Goal: Task Accomplishment & Management: Use online tool/utility

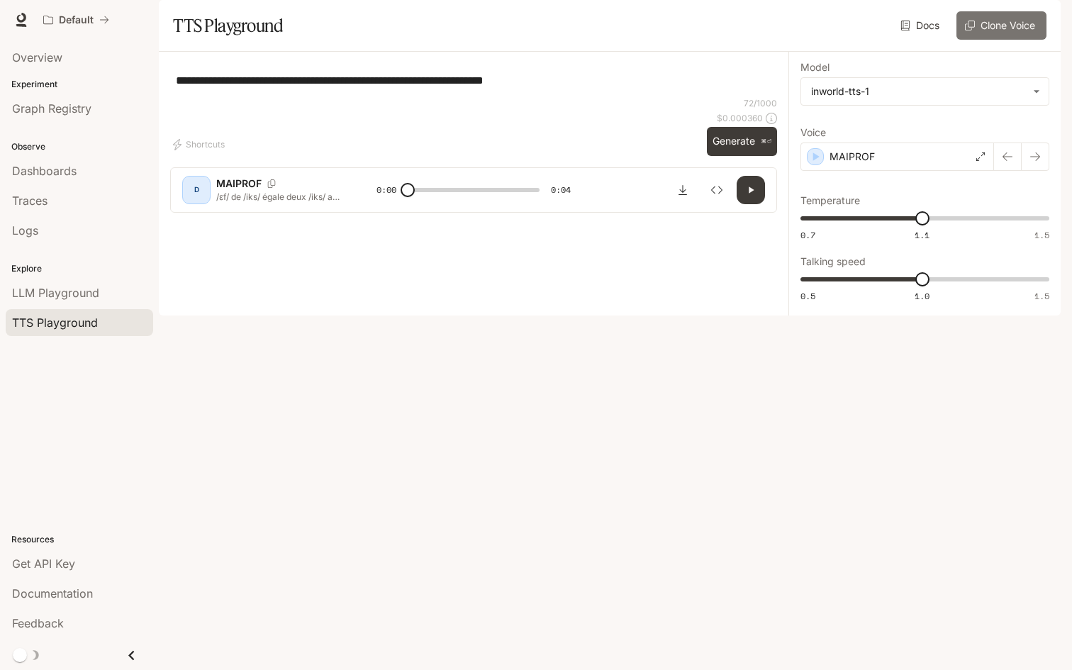
click at [987, 40] on button "Clone Voice" at bounding box center [1002, 25] width 90 height 28
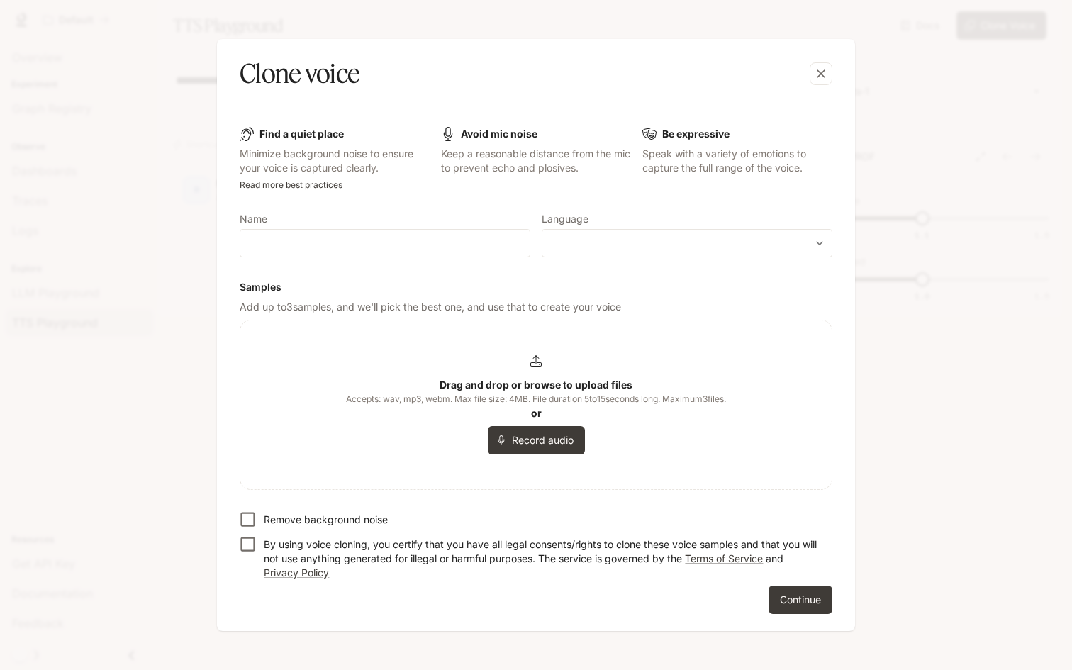
click at [341, 234] on div "​" at bounding box center [385, 243] width 291 height 28
type input "********"
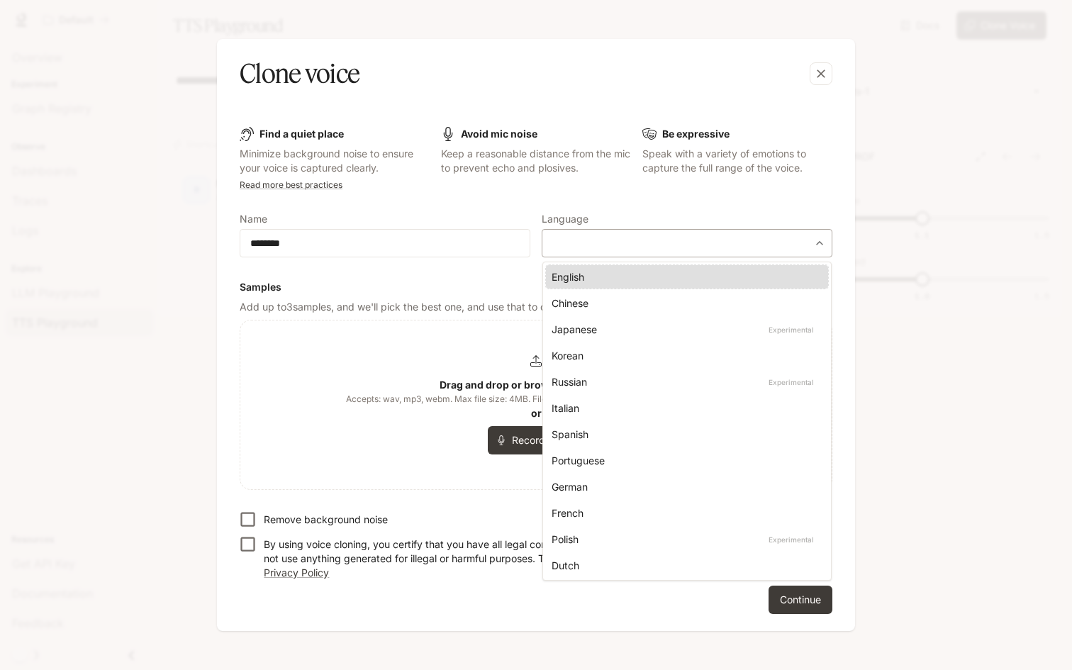
click at [558, 250] on body "**********" at bounding box center [536, 335] width 1072 height 670
click at [573, 508] on div "French" at bounding box center [684, 513] width 265 height 15
type input "*****"
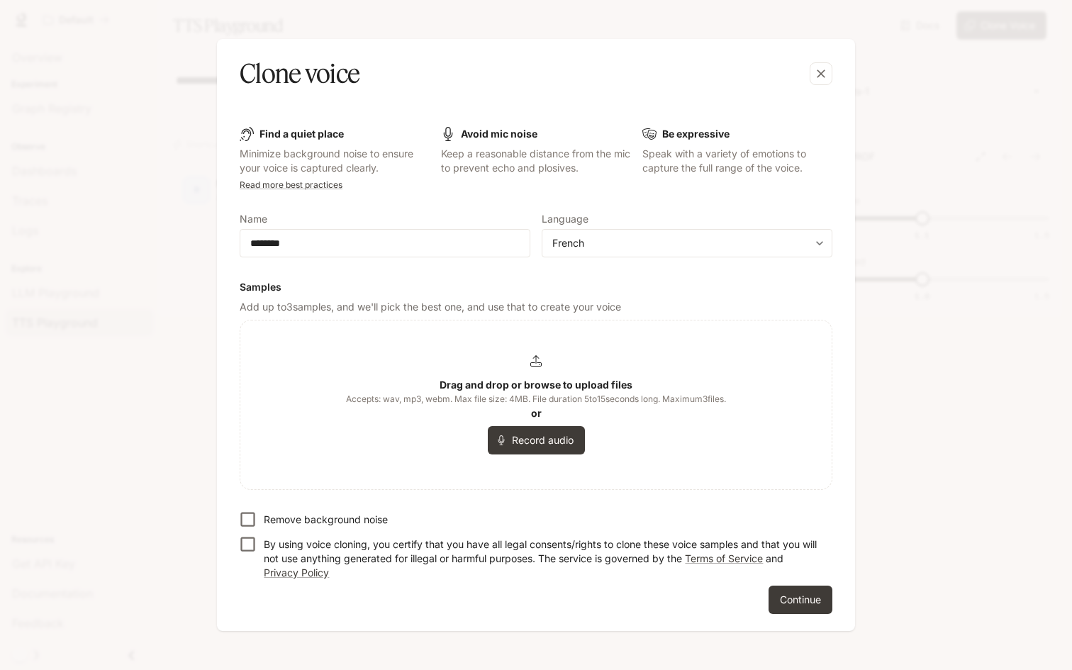
click at [456, 417] on div "Drag and drop or browse to upload files Accepts: wav, mp3, webm. Max file size:…" at bounding box center [536, 404] width 380 height 99
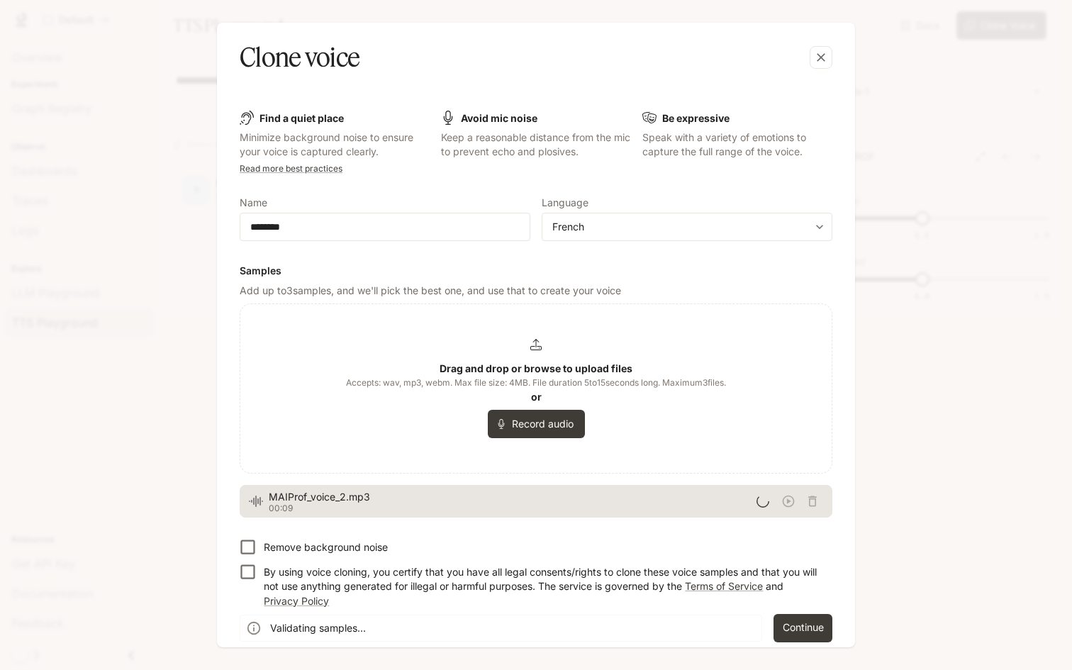
click at [370, 548] on p "Remove background noise" at bounding box center [326, 547] width 124 height 14
click at [432, 577] on p "By using voice cloning, you certify that you have all legal consents/rights to …" at bounding box center [543, 586] width 558 height 43
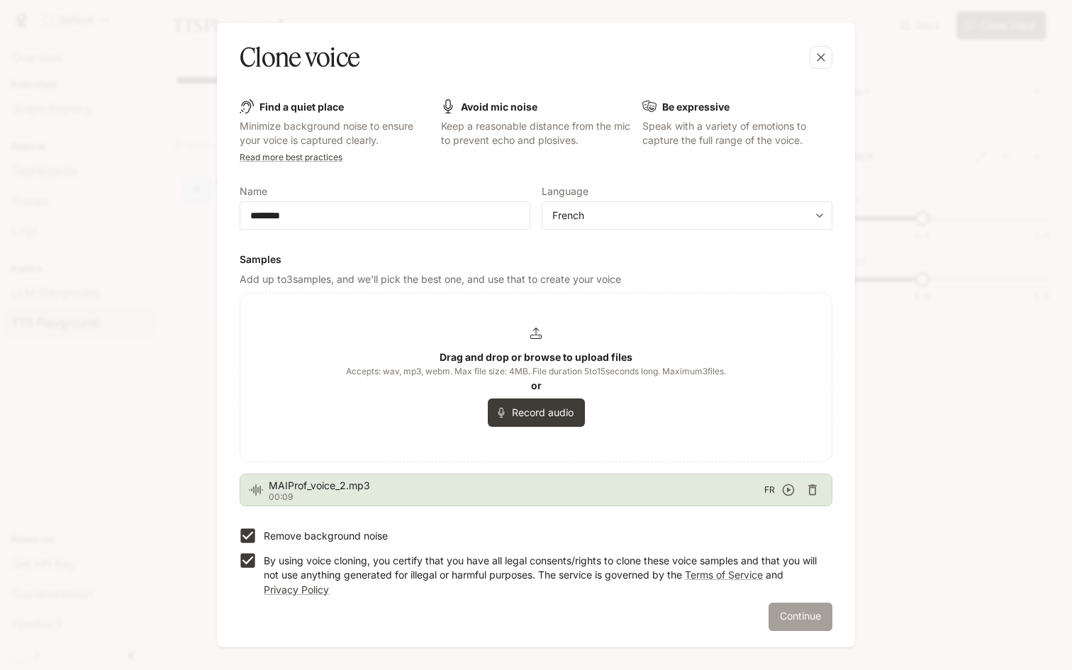
click at [805, 615] on button "Continue" at bounding box center [801, 617] width 64 height 28
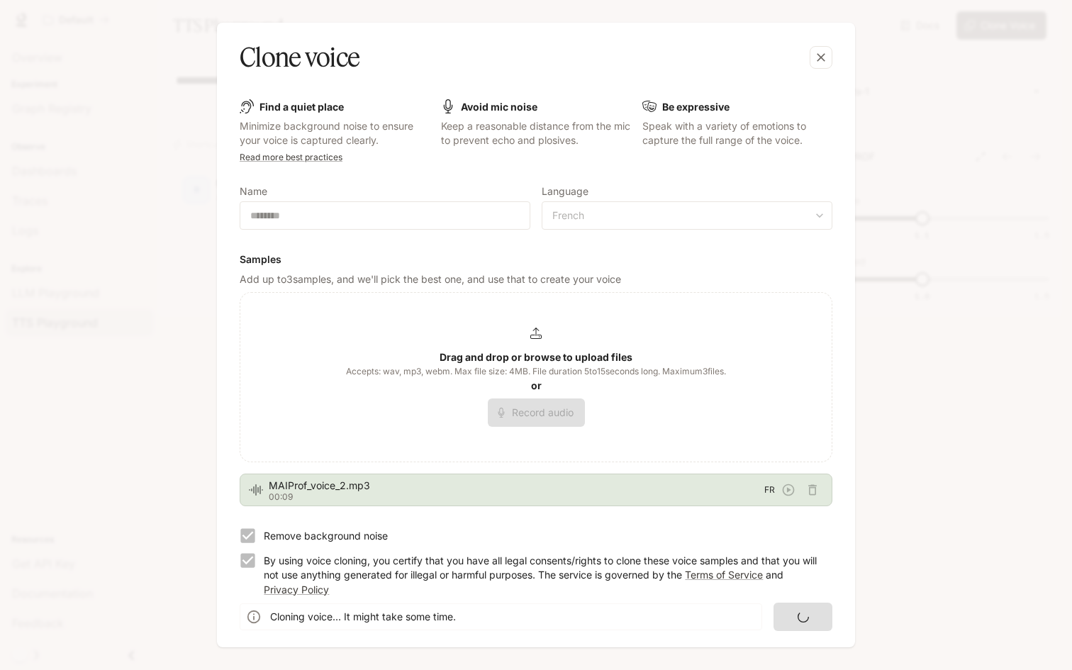
scroll to position [0, 0]
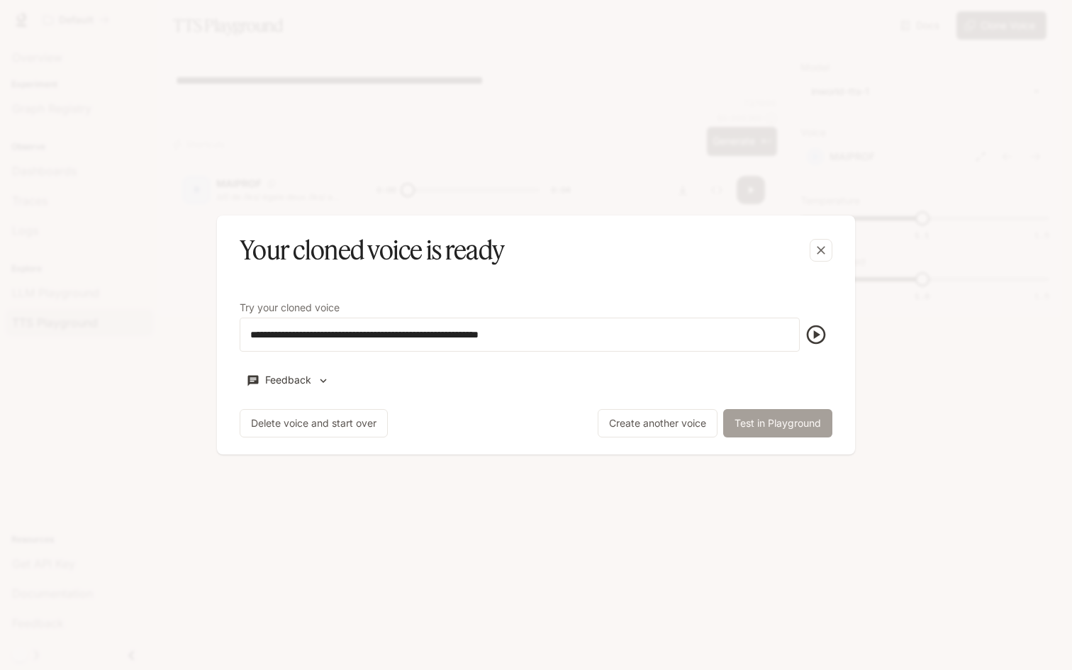
click at [757, 427] on button "Test in Playground" at bounding box center [777, 423] width 109 height 28
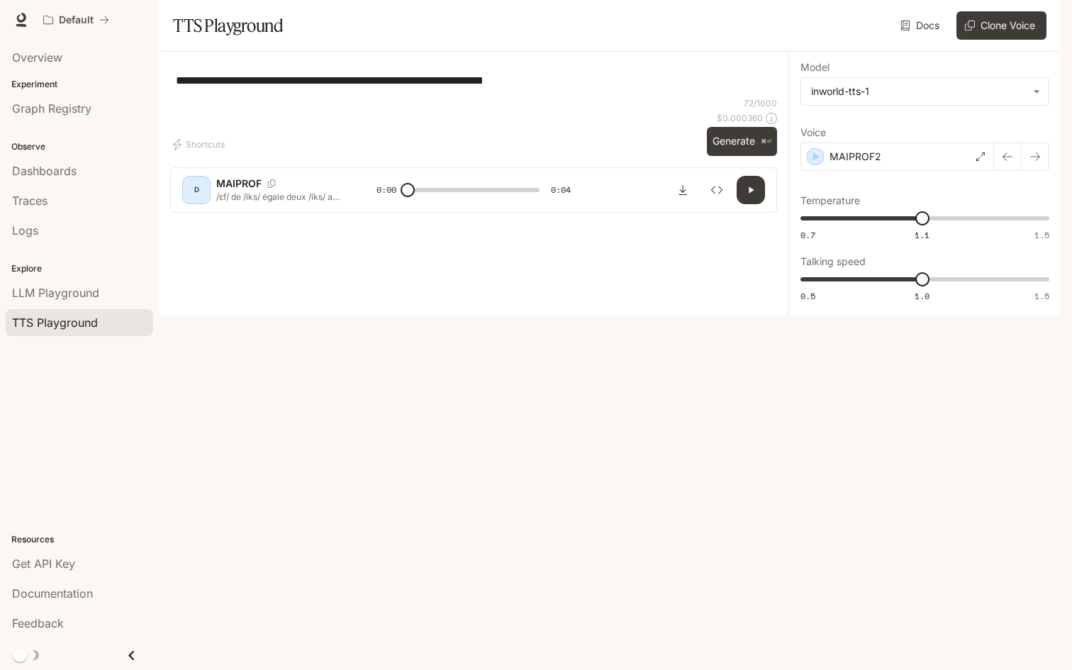
click at [638, 97] on div "**********" at bounding box center [473, 80] width 607 height 34
click at [736, 156] on button "Generate ⌘⏎" at bounding box center [742, 141] width 70 height 29
click at [754, 196] on icon "button" at bounding box center [750, 189] width 11 height 11
click at [864, 164] on p "MAIPROF2" at bounding box center [856, 157] width 52 height 14
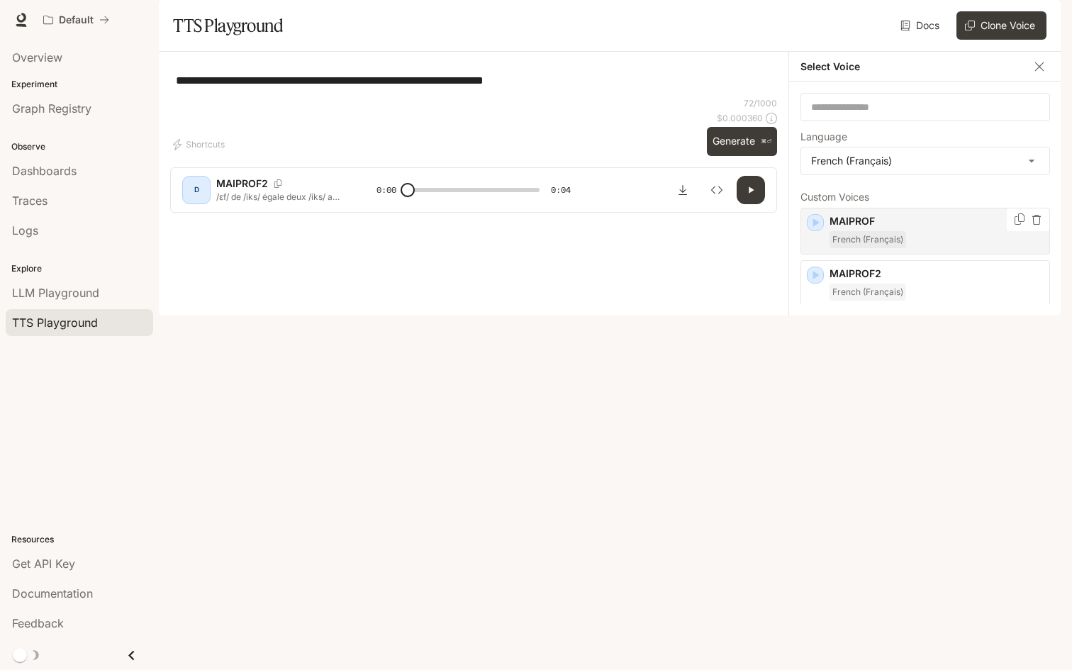
click at [889, 248] on span "French (Français)" at bounding box center [868, 239] width 77 height 17
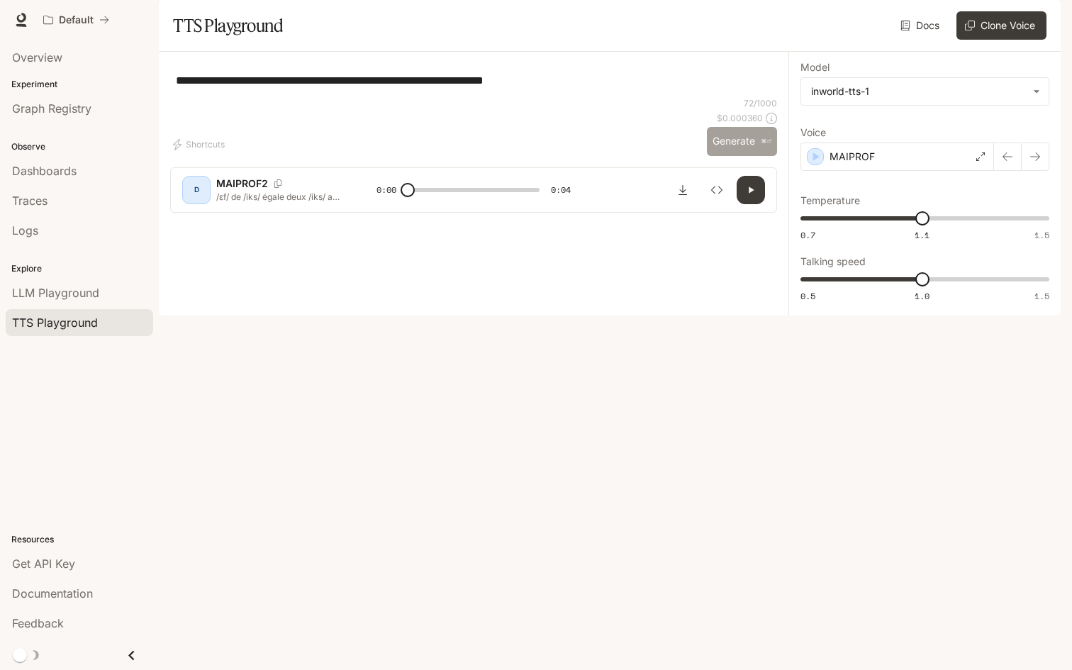
click at [732, 156] on button "Generate ⌘⏎" at bounding box center [742, 141] width 70 height 29
click at [855, 164] on p "MAIPROF" at bounding box center [852, 157] width 45 height 14
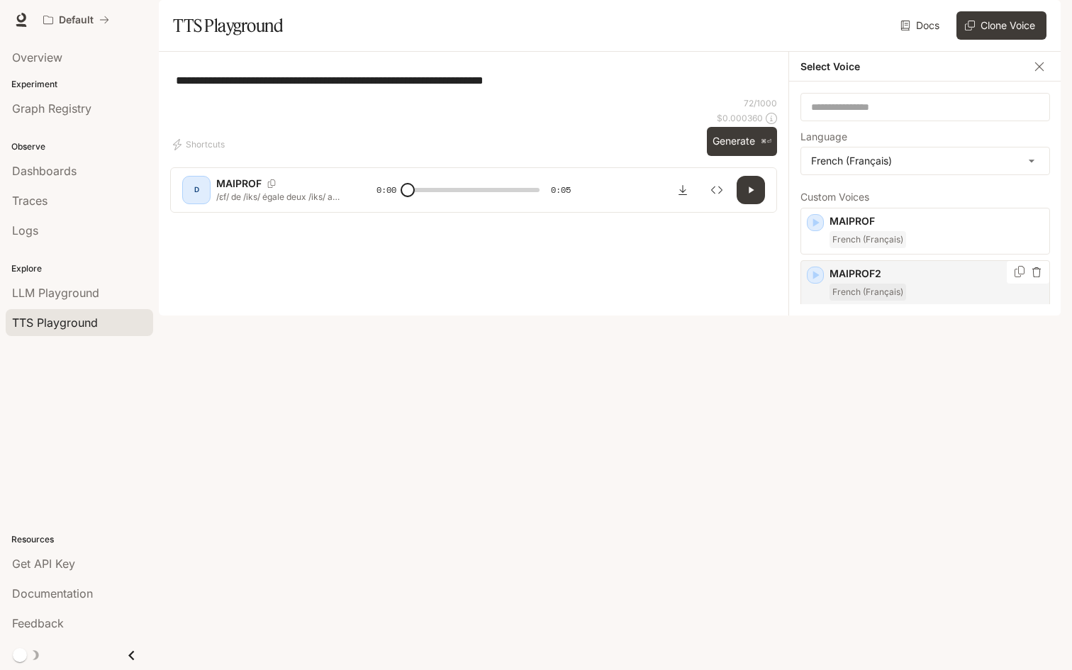
click at [921, 281] on p "MAIPROF2" at bounding box center [937, 274] width 214 height 14
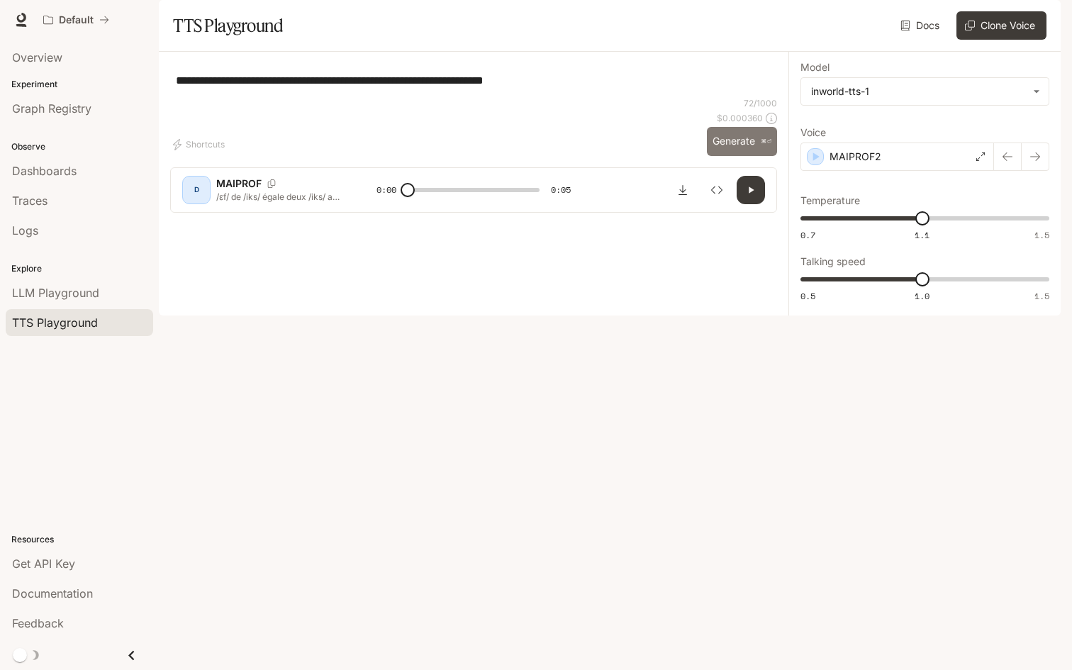
click at [729, 156] on button "Generate ⌘⏎" at bounding box center [742, 141] width 70 height 29
click at [877, 164] on p "MAIPROF2" at bounding box center [856, 157] width 52 height 14
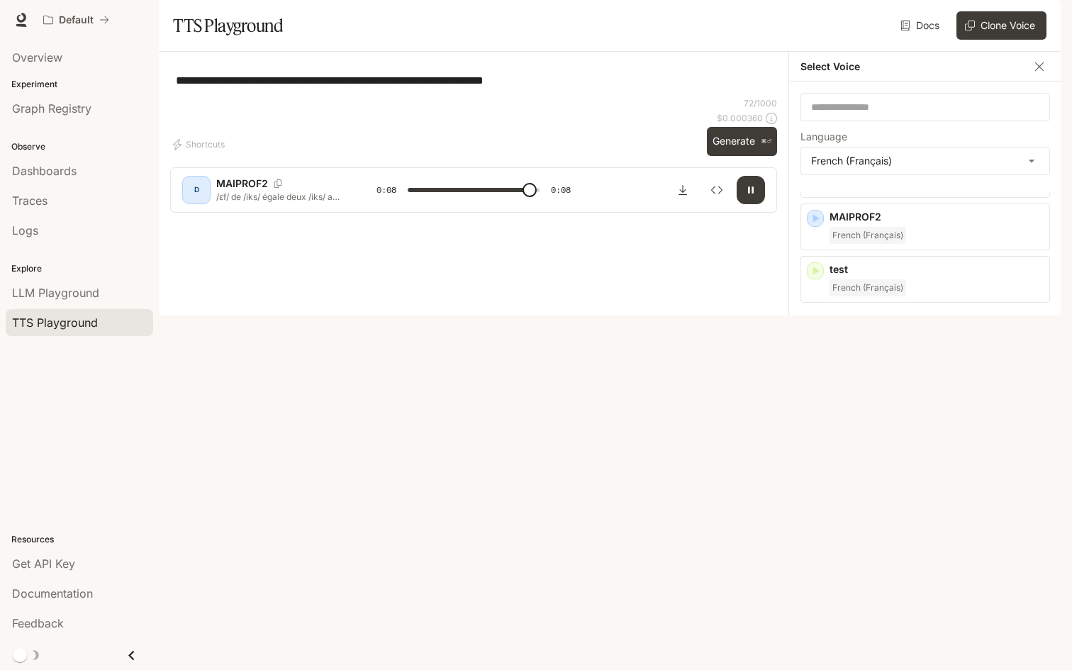
scroll to position [61, 0]
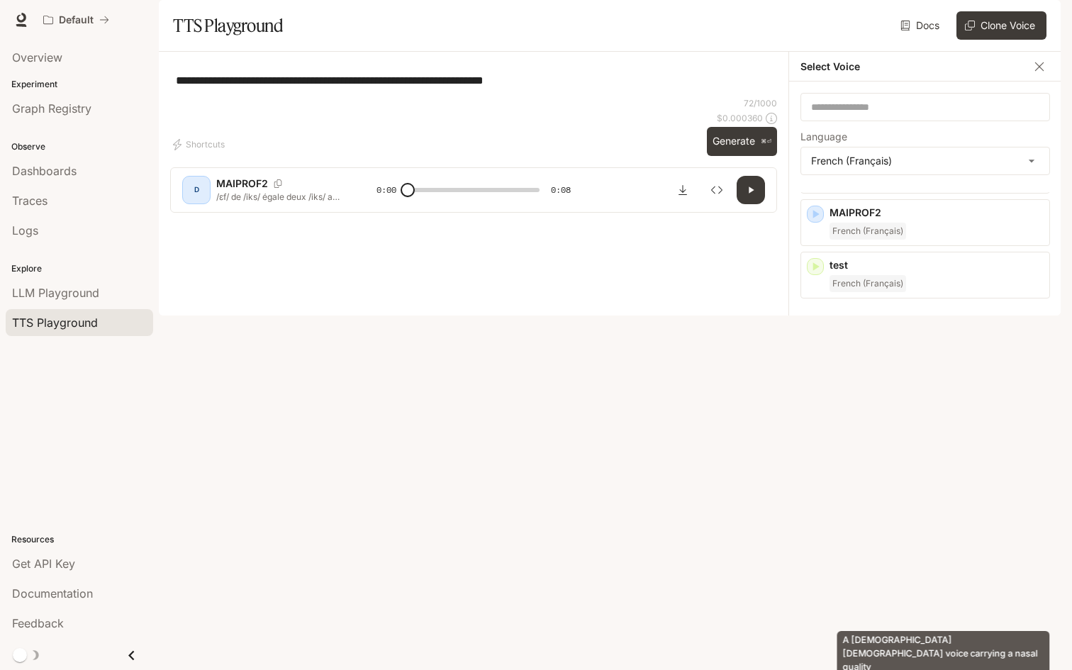
click at [916, 606] on p "A French male voice carrying a nasal quality" at bounding box center [937, 593] width 214 height 26
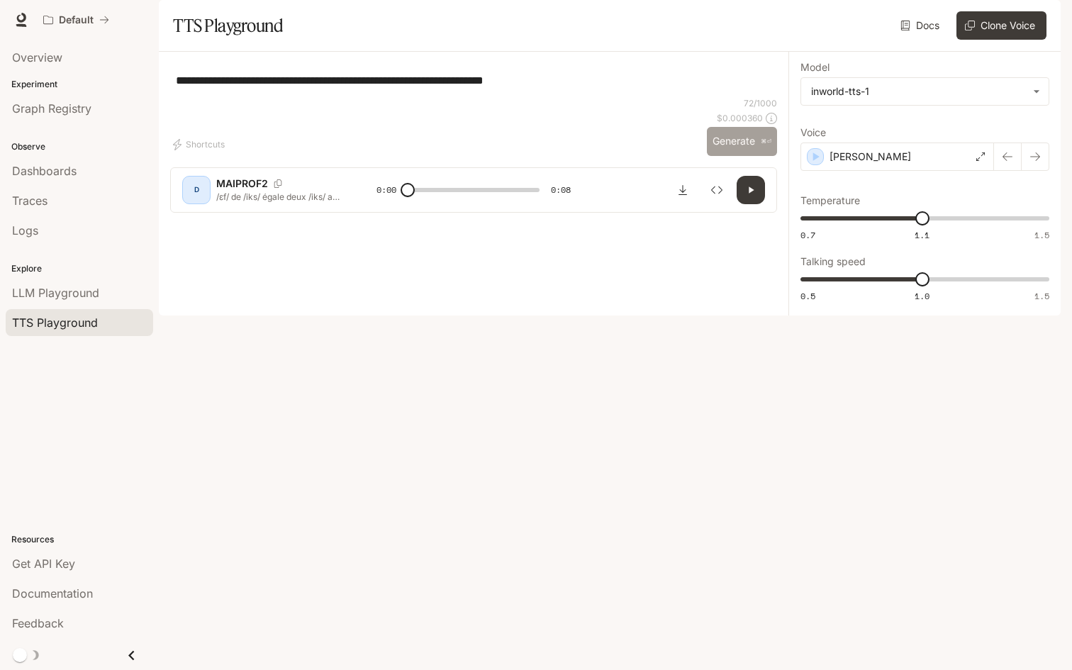
click at [736, 156] on button "Generate ⌘⏎" at bounding box center [742, 141] width 70 height 29
click at [877, 171] on div "Mathieu" at bounding box center [898, 157] width 194 height 28
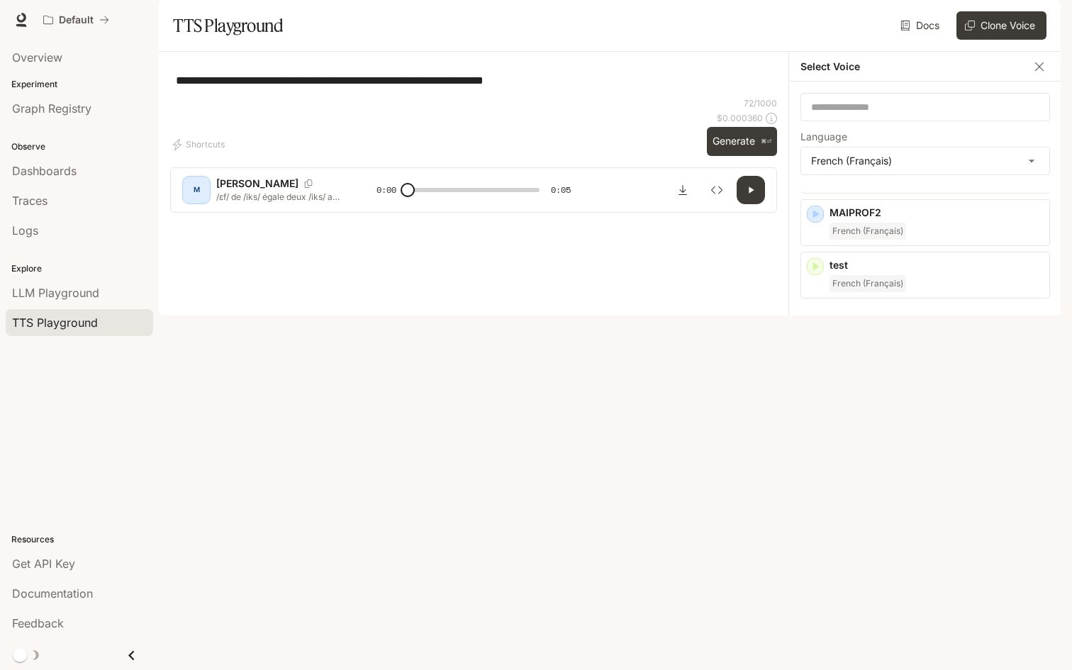
click at [930, 398] on div "Alain Deep, smooth middle-aged male French voice. Composed and calm French (Fra…" at bounding box center [926, 362] width 250 height 72
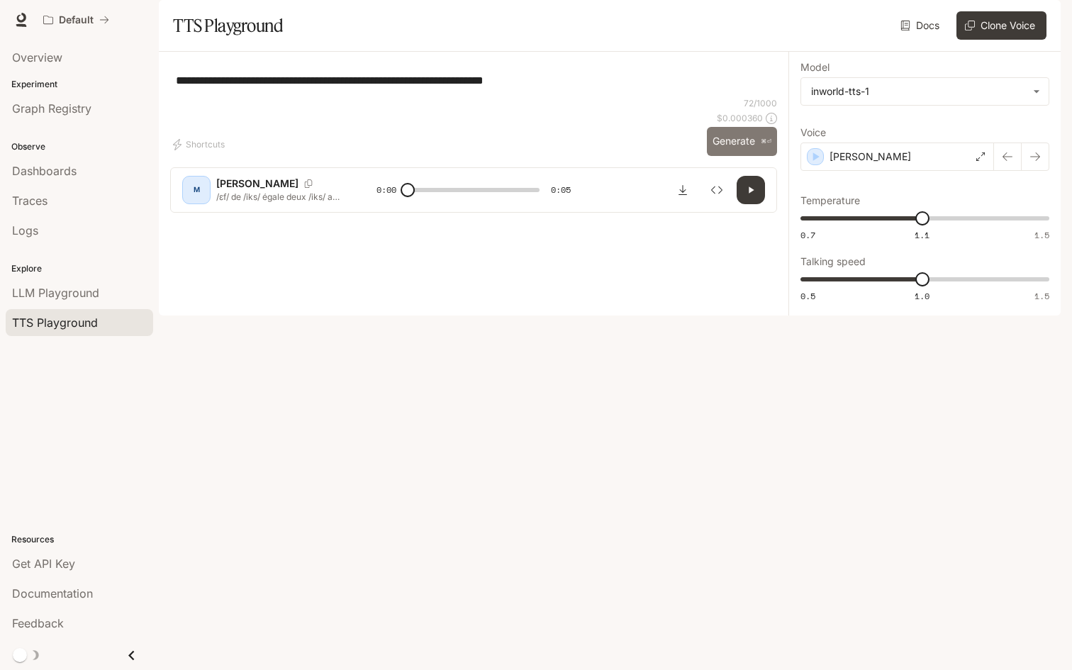
click at [752, 156] on button "Generate ⌘⏎" at bounding box center [742, 141] width 70 height 29
type input "***"
drag, startPoint x: 931, startPoint y: 321, endPoint x: 942, endPoint y: 321, distance: 11.3
click at [942, 287] on span "1.1" at bounding box center [947, 279] width 14 height 14
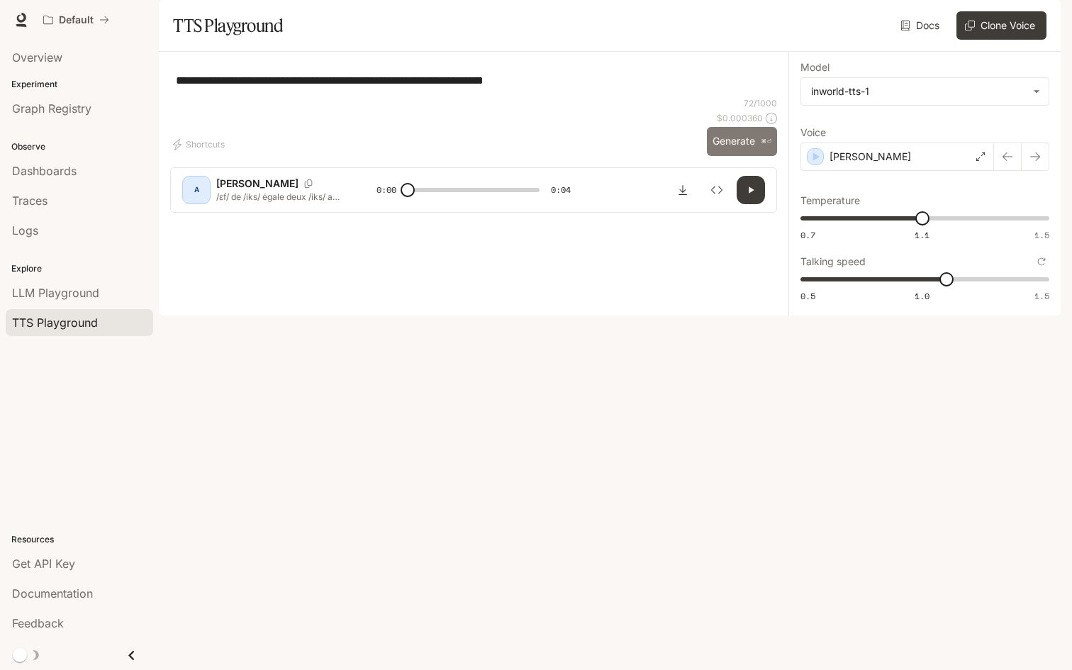
click at [736, 156] on button "Generate ⌘⏎" at bounding box center [742, 141] width 70 height 29
click at [897, 171] on div "Alain" at bounding box center [898, 157] width 194 height 28
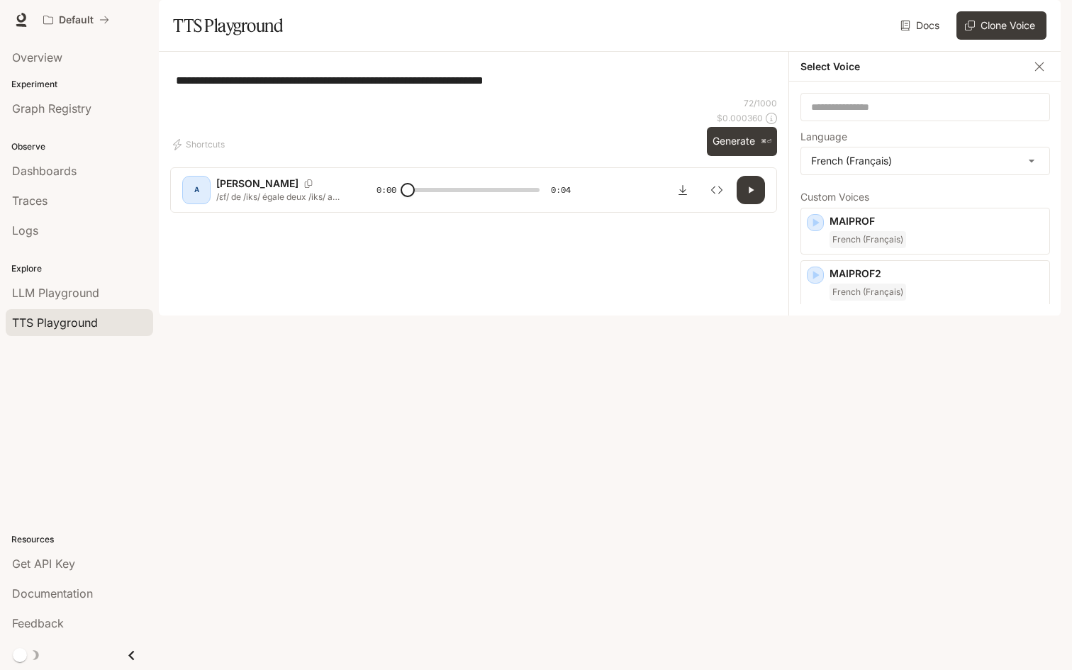
click at [870, 485] on p "Étienne" at bounding box center [937, 478] width 214 height 14
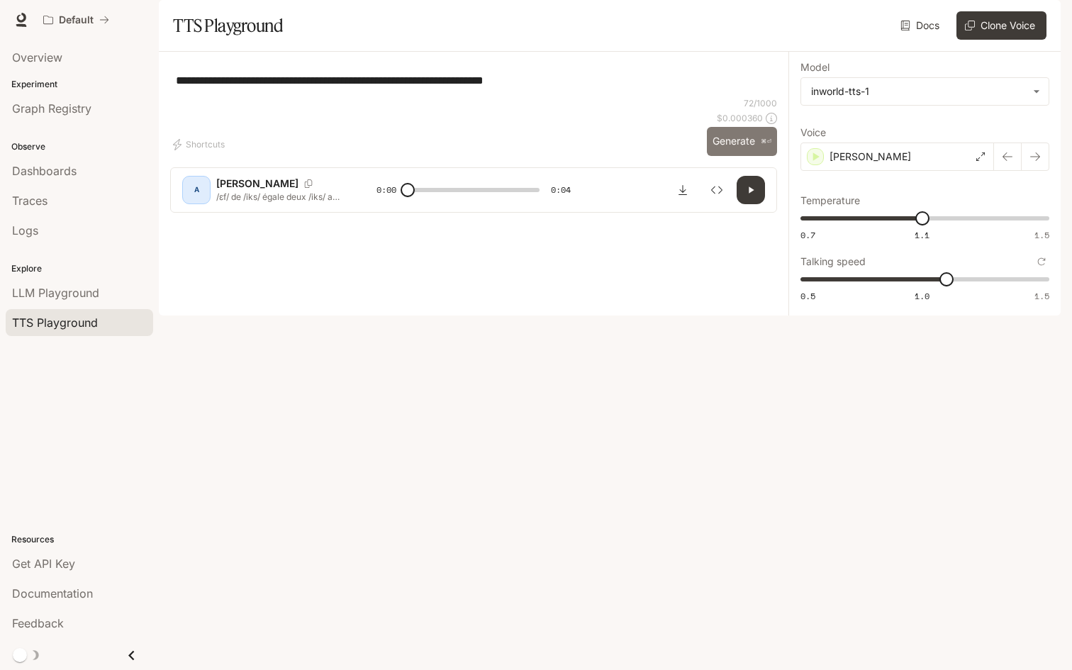
click at [722, 156] on button "Generate ⌘⏎" at bounding box center [742, 141] width 70 height 29
click at [748, 156] on button "Generate ⌘⏎" at bounding box center [742, 141] width 70 height 29
click at [728, 156] on button "Generate ⌘⏎" at bounding box center [742, 141] width 70 height 29
type input "*"
type input "****"
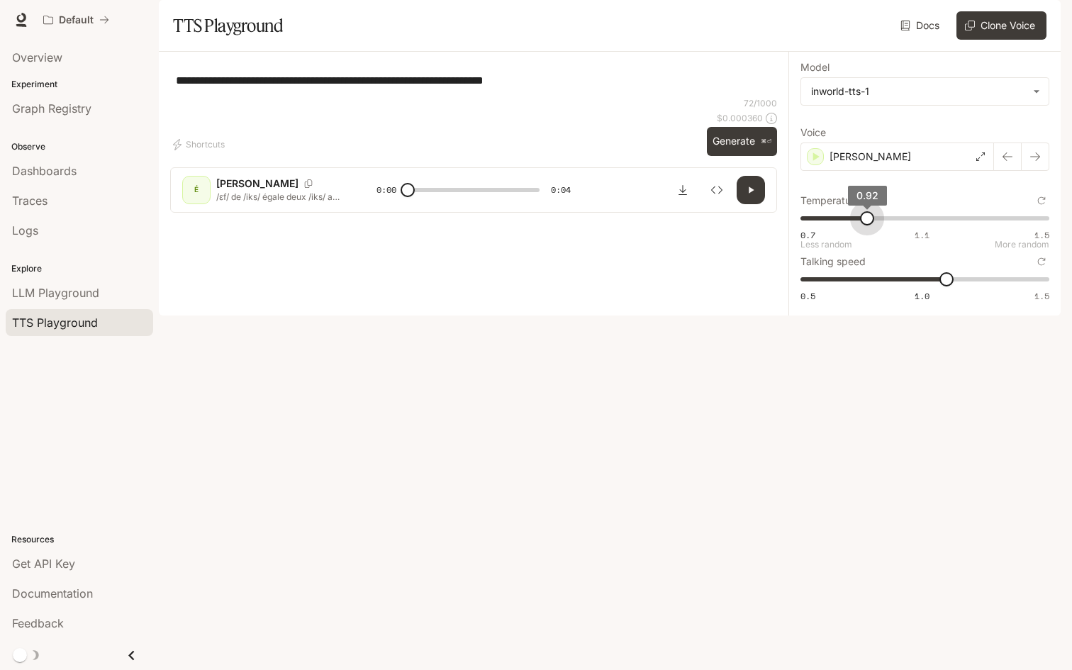
drag, startPoint x: 911, startPoint y: 263, endPoint x: 855, endPoint y: 265, distance: 56.1
click at [860, 226] on span "0.92" at bounding box center [867, 218] width 14 height 14
click at [740, 156] on button "Generate ⌘⏎" at bounding box center [742, 141] width 70 height 29
type input "*"
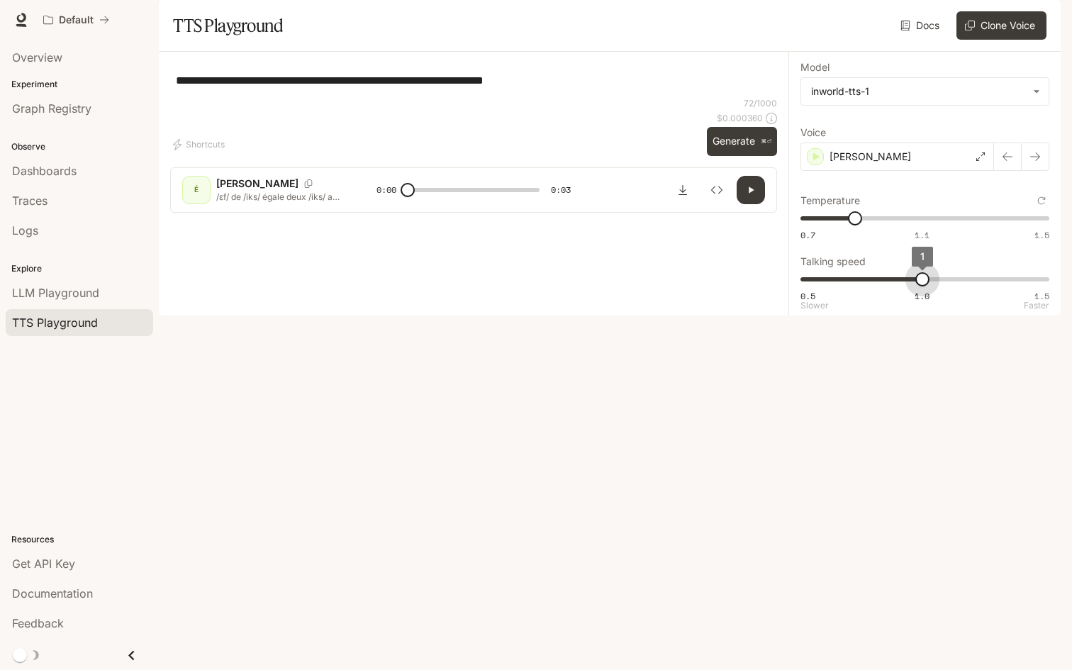
drag, startPoint x: 935, startPoint y: 320, endPoint x: 921, endPoint y: 321, distance: 14.3
click at [921, 287] on span "1" at bounding box center [923, 279] width 14 height 14
click at [722, 156] on button "Generate ⌘⏎" at bounding box center [742, 141] width 70 height 29
type input "*"
type input "***"
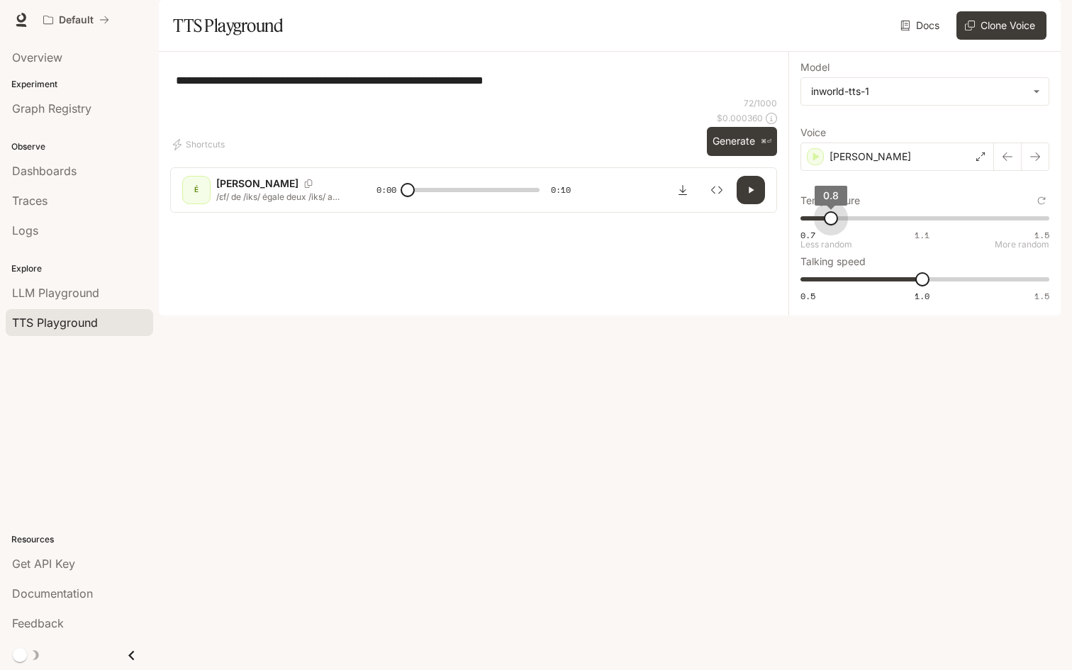
drag, startPoint x: 853, startPoint y: 250, endPoint x: 832, endPoint y: 247, distance: 20.8
click at [832, 226] on span "0.8" at bounding box center [831, 218] width 14 height 14
click at [738, 156] on button "Generate ⌘⏎" at bounding box center [742, 141] width 70 height 29
click at [898, 171] on div "Étienne" at bounding box center [898, 157] width 194 height 28
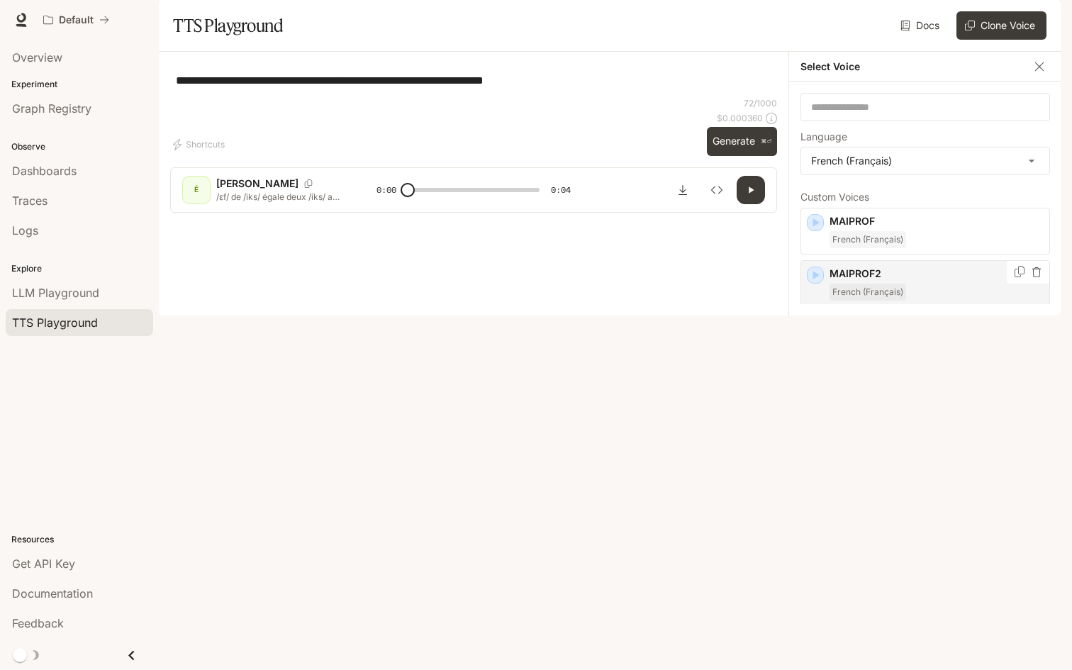
click at [904, 301] on div "MAIPROF2 French (Français)" at bounding box center [937, 284] width 214 height 34
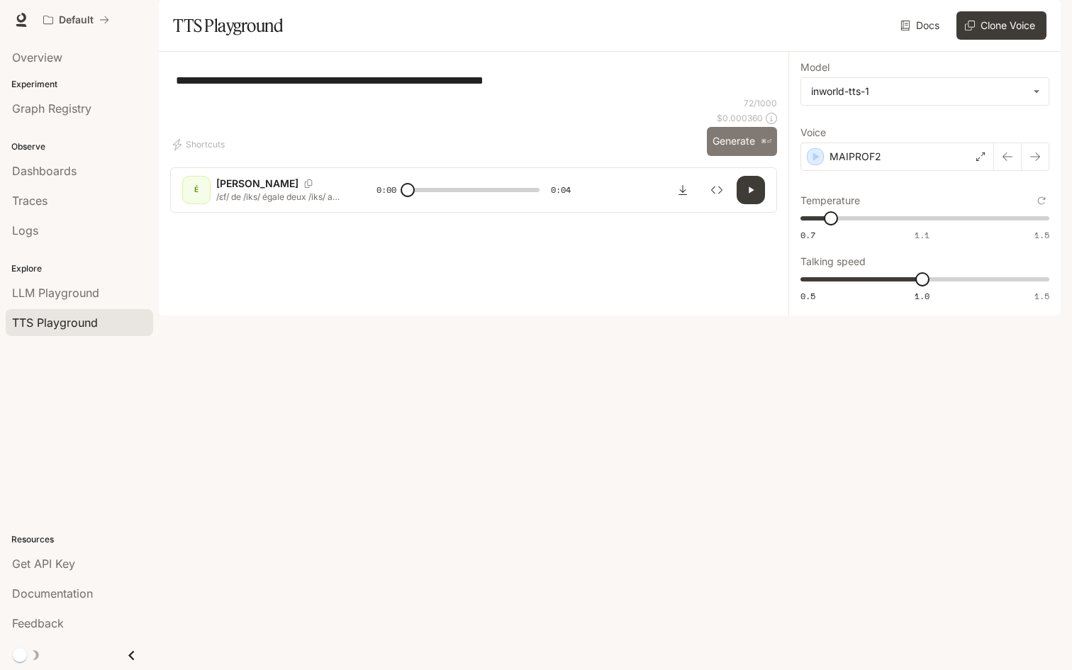
click at [733, 156] on button "Generate ⌘⏎" at bounding box center [742, 141] width 70 height 29
type input "*"
type input "***"
drag, startPoint x: 831, startPoint y: 260, endPoint x: 921, endPoint y: 262, distance: 90.8
click at [921, 226] on span "1.1" at bounding box center [923, 218] width 14 height 14
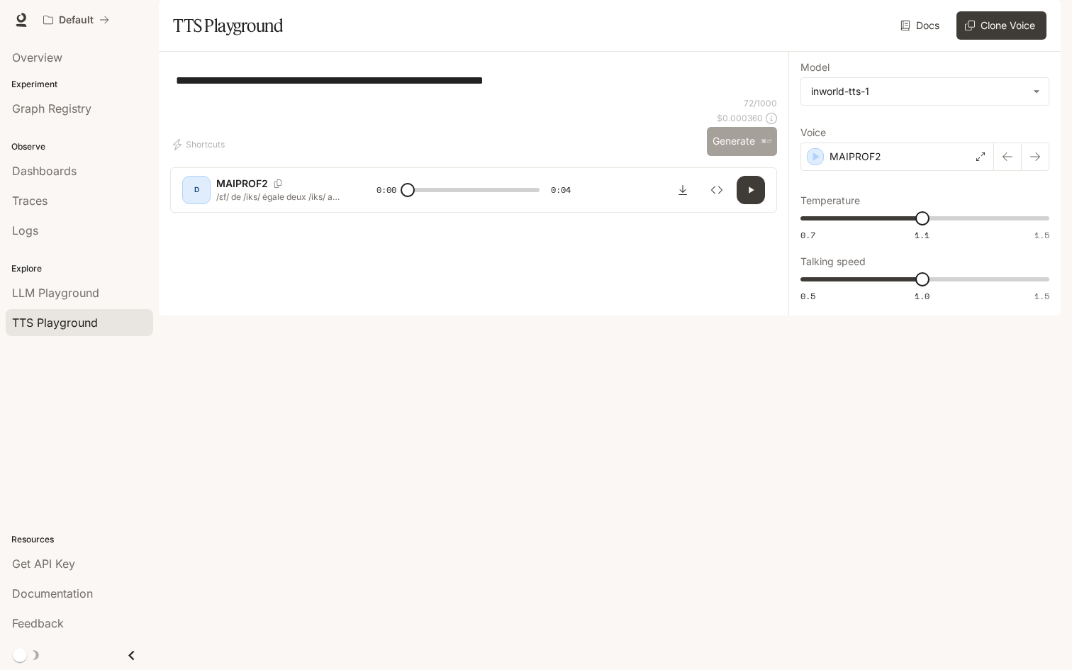
click at [737, 156] on button "Generate ⌘⏎" at bounding box center [742, 141] width 70 height 29
click at [743, 156] on button "Generate ⌘⏎" at bounding box center [742, 141] width 70 height 29
click at [718, 156] on button "Generate ⌘⏎" at bounding box center [742, 141] width 70 height 29
click at [945, 171] on div "MAIPROF2" at bounding box center [898, 157] width 194 height 28
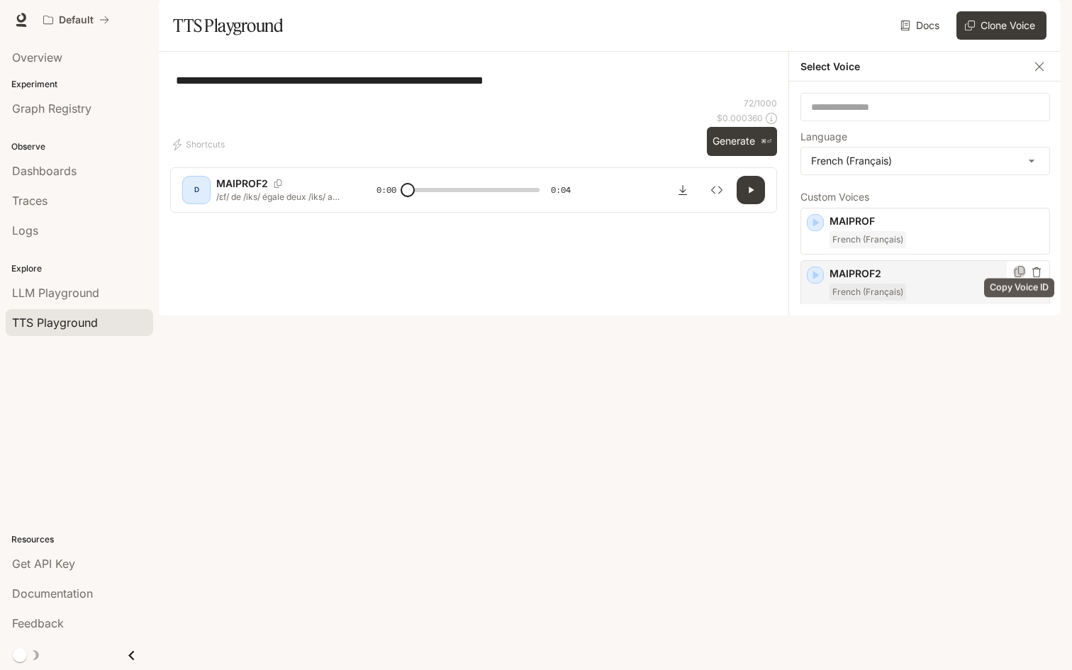
click at [1019, 277] on icon "Copy Voice ID" at bounding box center [1020, 271] width 14 height 11
click at [605, 97] on div "**********" at bounding box center [473, 80] width 607 height 34
click at [1037, 74] on icon "button" at bounding box center [1040, 67] width 14 height 14
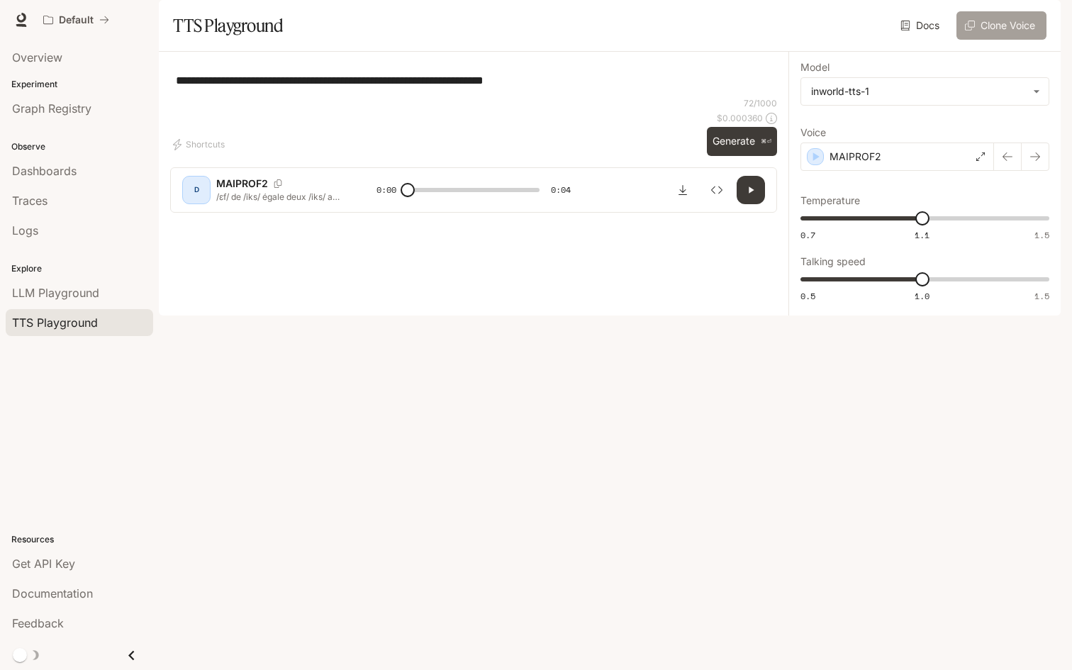
click at [989, 40] on button "Clone Voice" at bounding box center [1002, 25] width 90 height 28
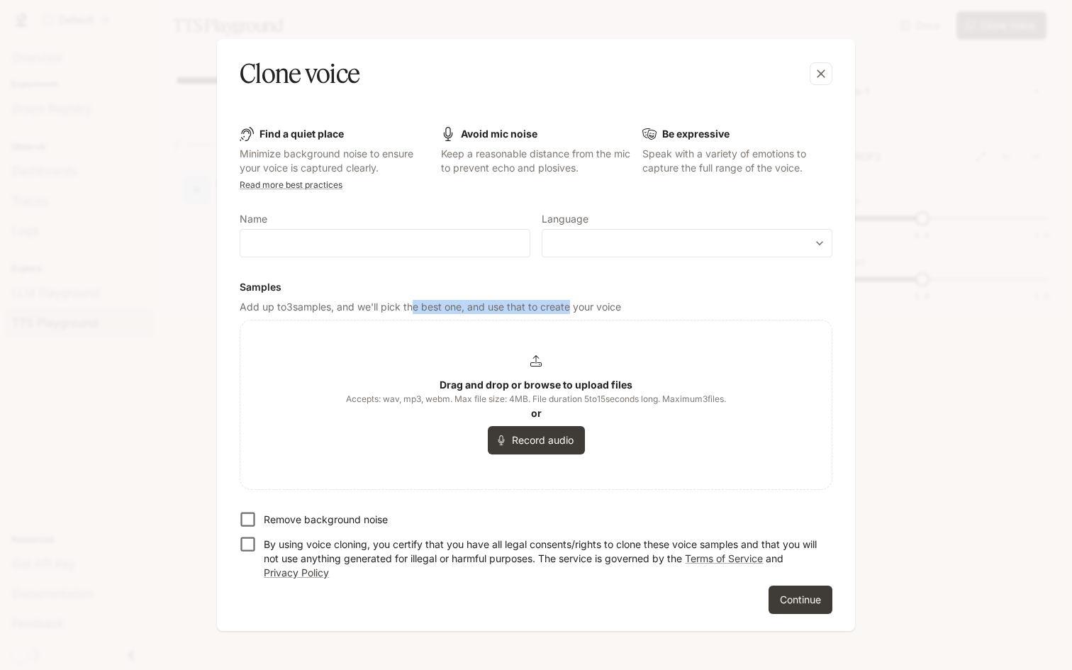
drag, startPoint x: 411, startPoint y: 306, endPoint x: 568, endPoint y: 306, distance: 156.8
click at [569, 306] on p "Add up to 3 samples, and we'll pick the best one, and use that to create your v…" at bounding box center [536, 307] width 593 height 14
click at [823, 79] on icon "button" at bounding box center [821, 74] width 14 height 14
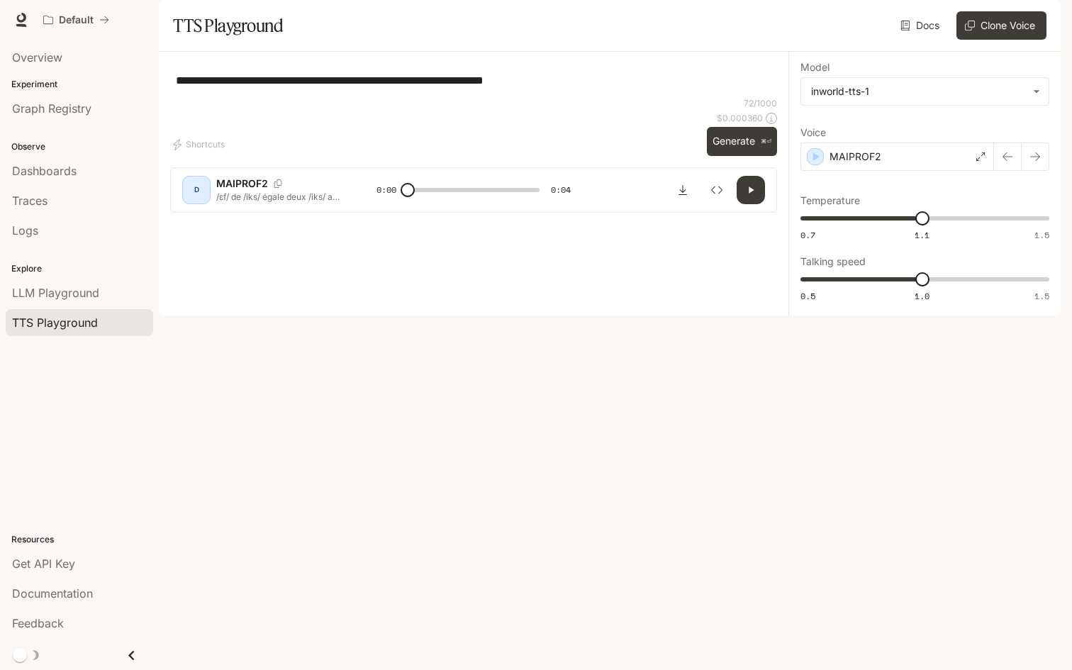
click at [68, 322] on span "TTS Playground" at bounding box center [55, 322] width 86 height 17
drag, startPoint x: 408, startPoint y: 629, endPoint x: 455, endPoint y: 628, distance: 46.8
click at [450, 197] on span at bounding box center [443, 190] width 14 height 14
click at [740, 204] on button "button" at bounding box center [751, 190] width 28 height 28
drag, startPoint x: 463, startPoint y: 623, endPoint x: 382, endPoint y: 623, distance: 80.9
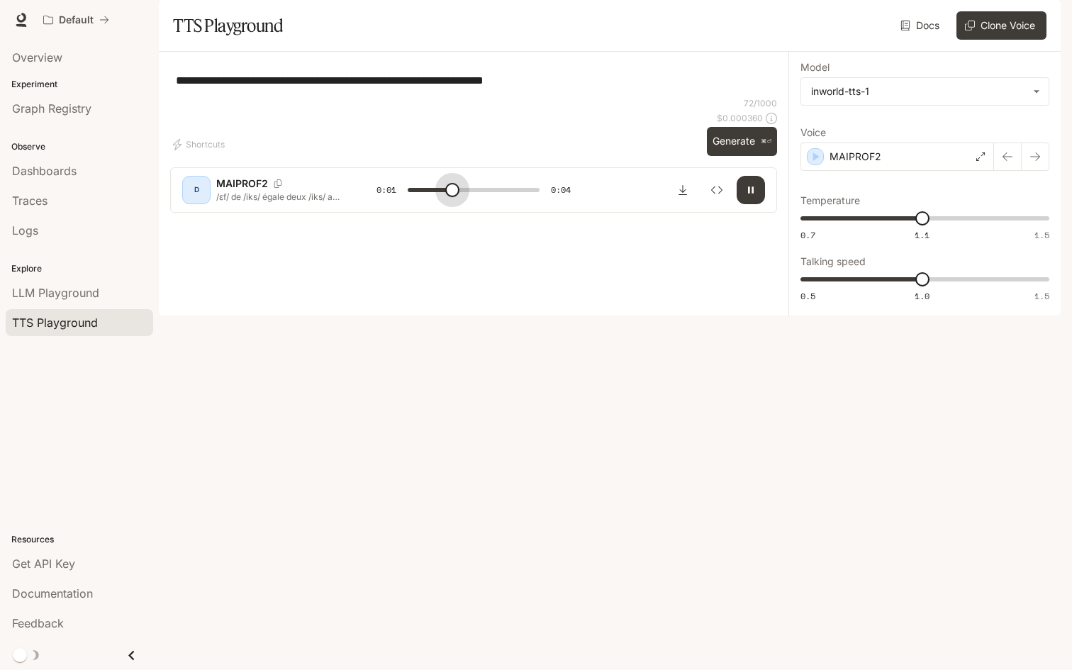
click at [382, 201] on div "0:01 0:04" at bounding box center [474, 189] width 194 height 21
type input "*"
click at [942, 171] on div "MAIPROF2" at bounding box center [898, 157] width 194 height 28
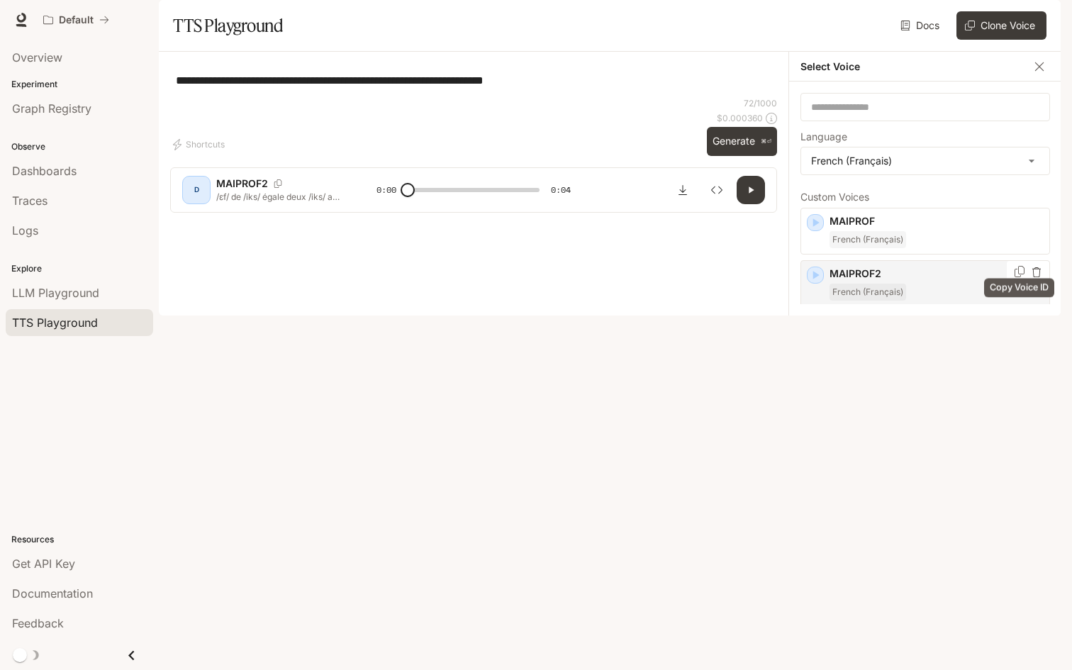
click at [1019, 277] on icon "Copy Voice ID" at bounding box center [1020, 271] width 14 height 11
click at [836, 114] on input "text" at bounding box center [925, 107] width 248 height 14
click at [906, 248] on div "French (Français)" at bounding box center [937, 239] width 214 height 17
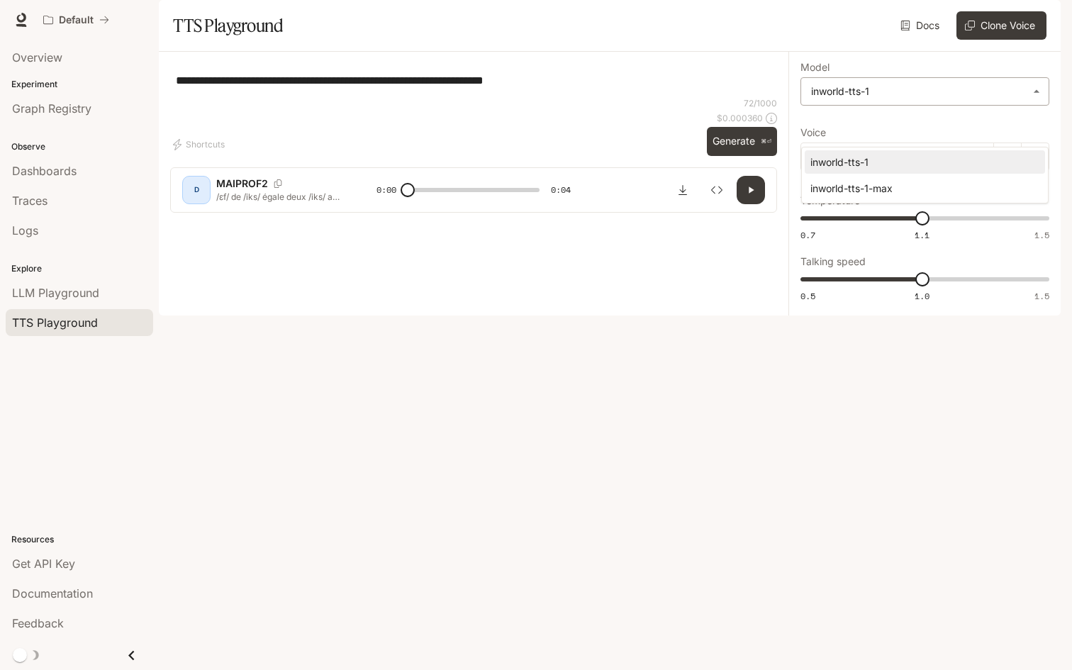
click at [864, 123] on body "**********" at bounding box center [536, 335] width 1072 height 670
click at [67, 567] on div at bounding box center [536, 335] width 1072 height 670
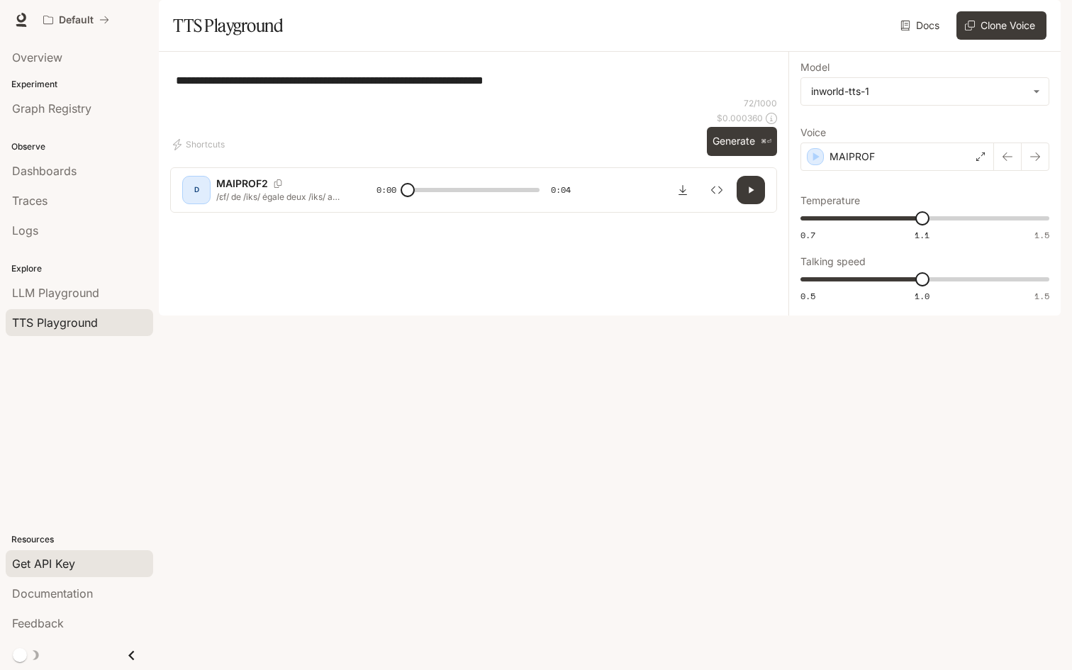
click at [46, 564] on span "Get API Key" at bounding box center [43, 563] width 63 height 17
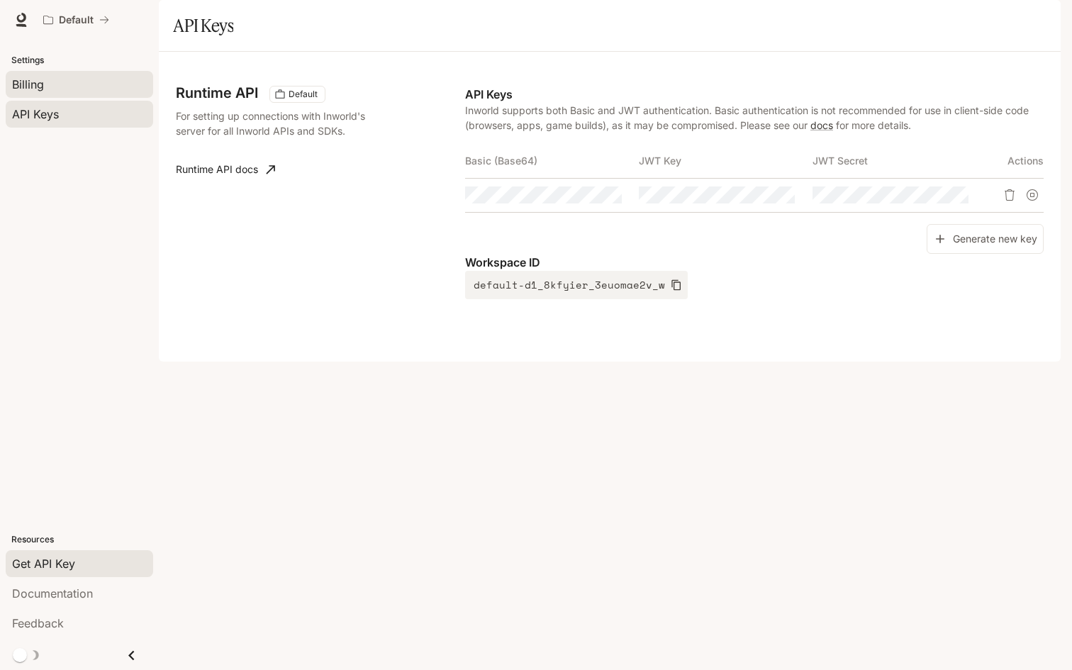
click at [50, 81] on div "Billing" at bounding box center [79, 84] width 135 height 17
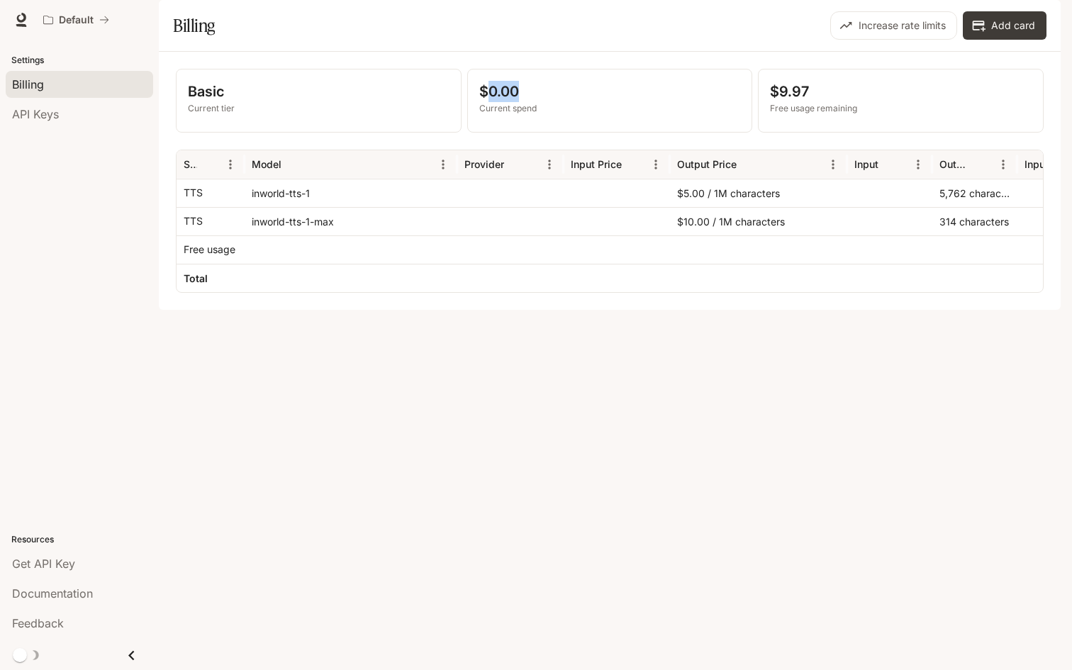
drag, startPoint x: 484, startPoint y: 133, endPoint x: 515, endPoint y: 133, distance: 31.2
click at [515, 102] on p "$0.00" at bounding box center [610, 91] width 262 height 21
click at [519, 115] on p "Current spend" at bounding box center [610, 108] width 262 height 13
drag, startPoint x: 501, startPoint y: 136, endPoint x: 529, endPoint y: 136, distance: 28.4
click at [529, 102] on p "$0.00" at bounding box center [610, 91] width 262 height 21
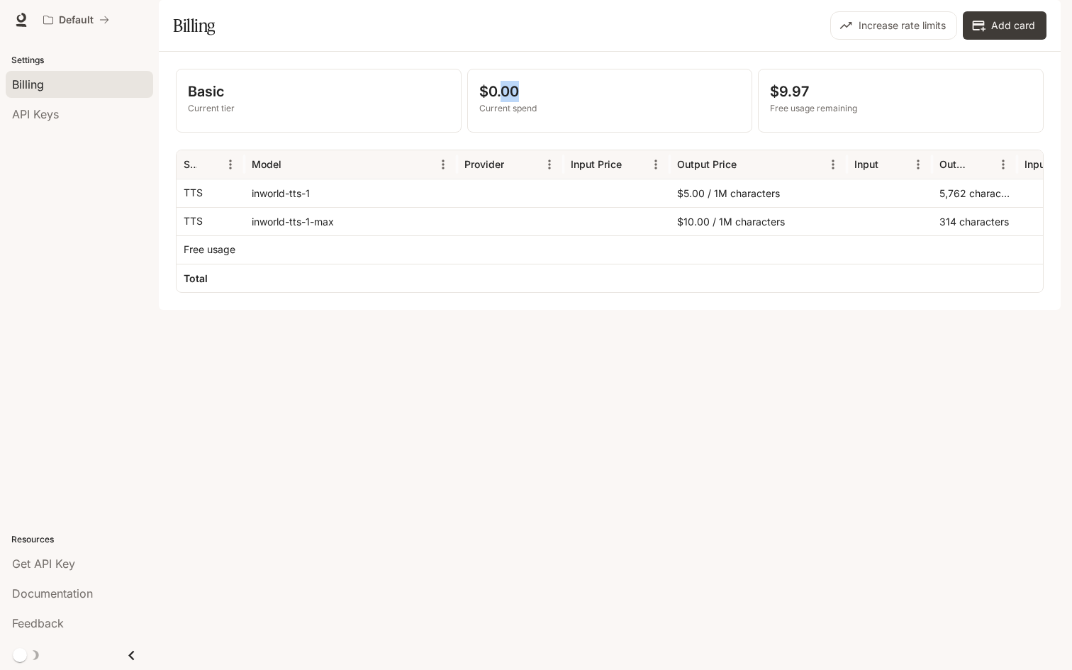
scroll to position [0, 294]
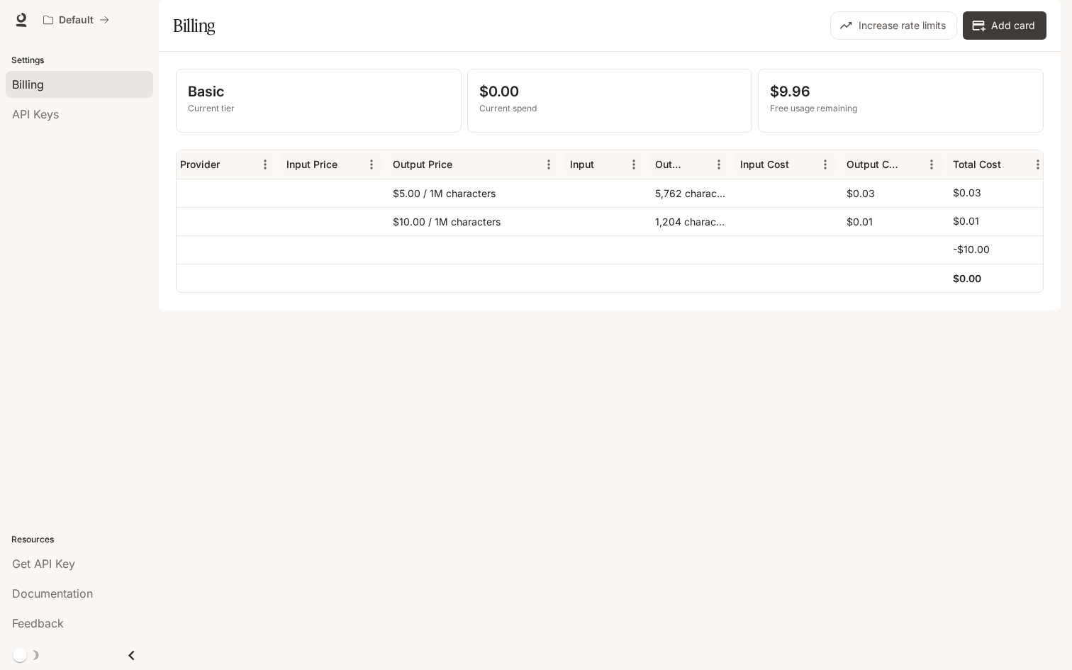
scroll to position [0, 294]
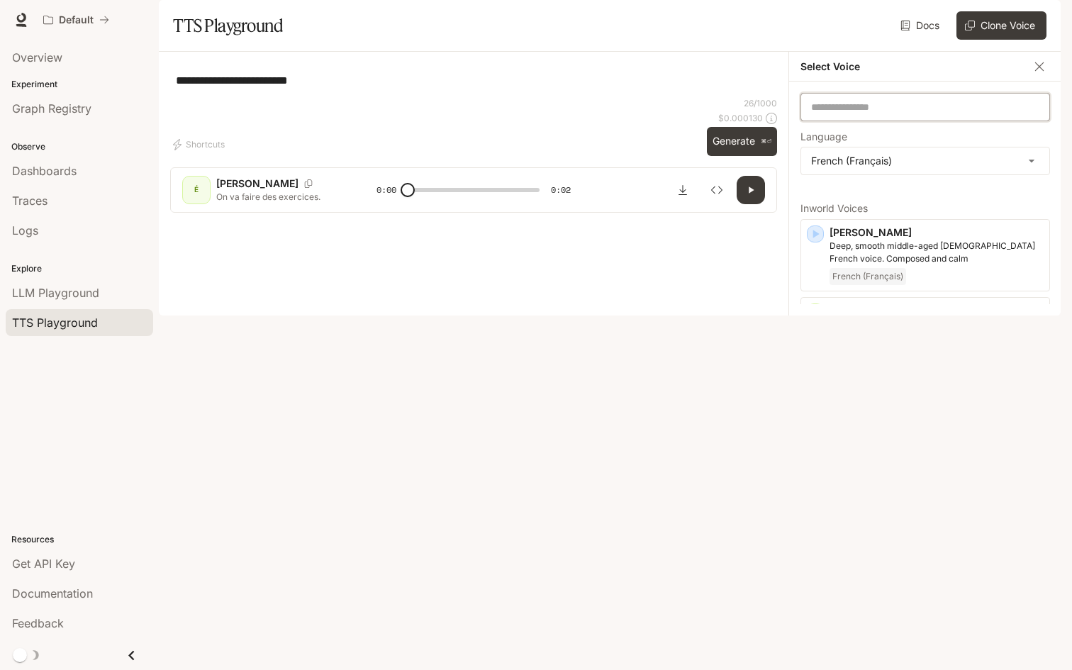
click at [854, 114] on input "text" at bounding box center [925, 107] width 248 height 14
click at [861, 133] on div "​ Language French (Français) ***** ​ Inworld Voices Alain Deep, smooth middle-a…" at bounding box center [925, 199] width 272 height 234
click at [861, 114] on input "text" at bounding box center [925, 107] width 248 height 14
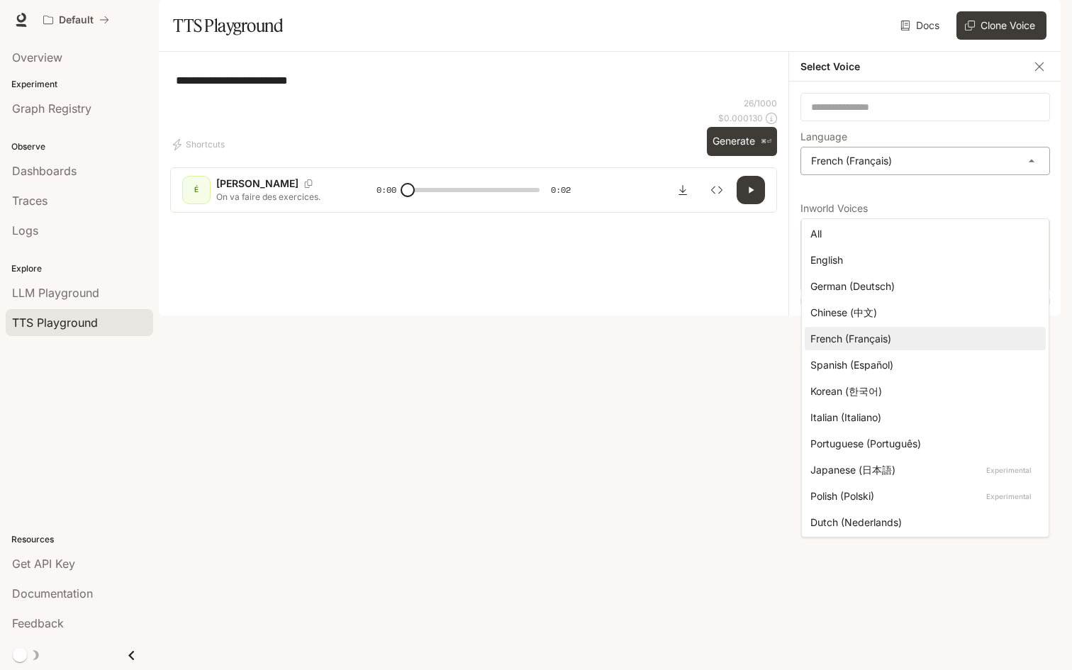
click at [861, 199] on body "**********" at bounding box center [536, 335] width 1072 height 670
click at [861, 160] on div at bounding box center [536, 335] width 1072 height 670
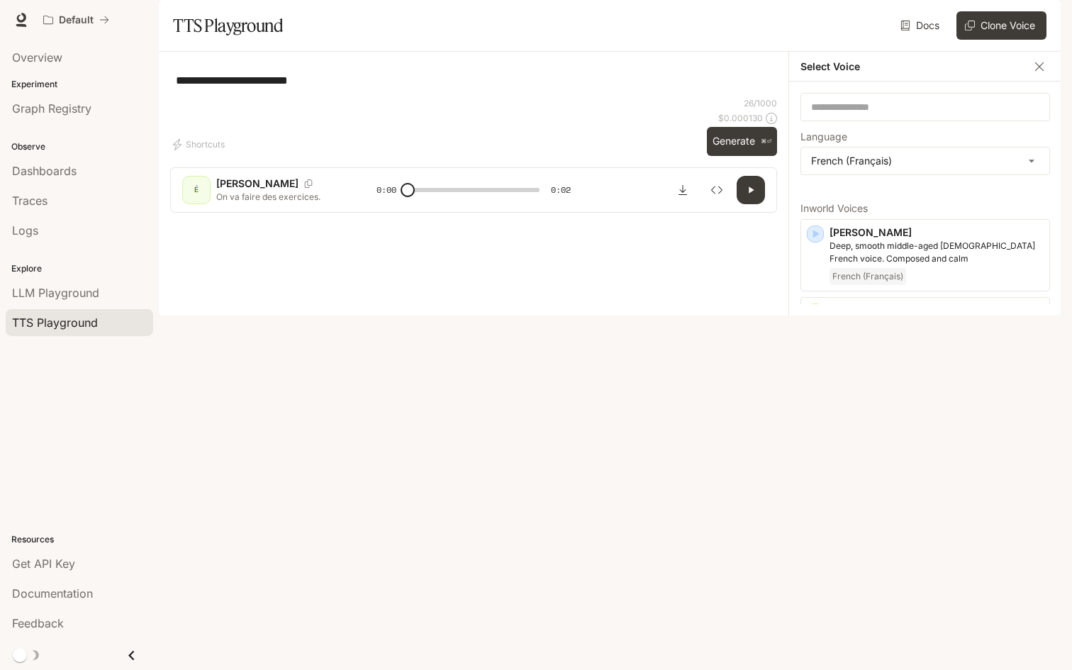
click at [837, 152] on div "All English German (Deutsch) Chinese (中文) French (Français) Spanish (Español) K…" at bounding box center [536, 335] width 1072 height 670
click at [855, 114] on input "text" at bounding box center [925, 107] width 248 height 14
click at [903, 121] on div "​" at bounding box center [926, 107] width 250 height 28
click at [774, 21] on div "Default" at bounding box center [486, 20] width 898 height 28
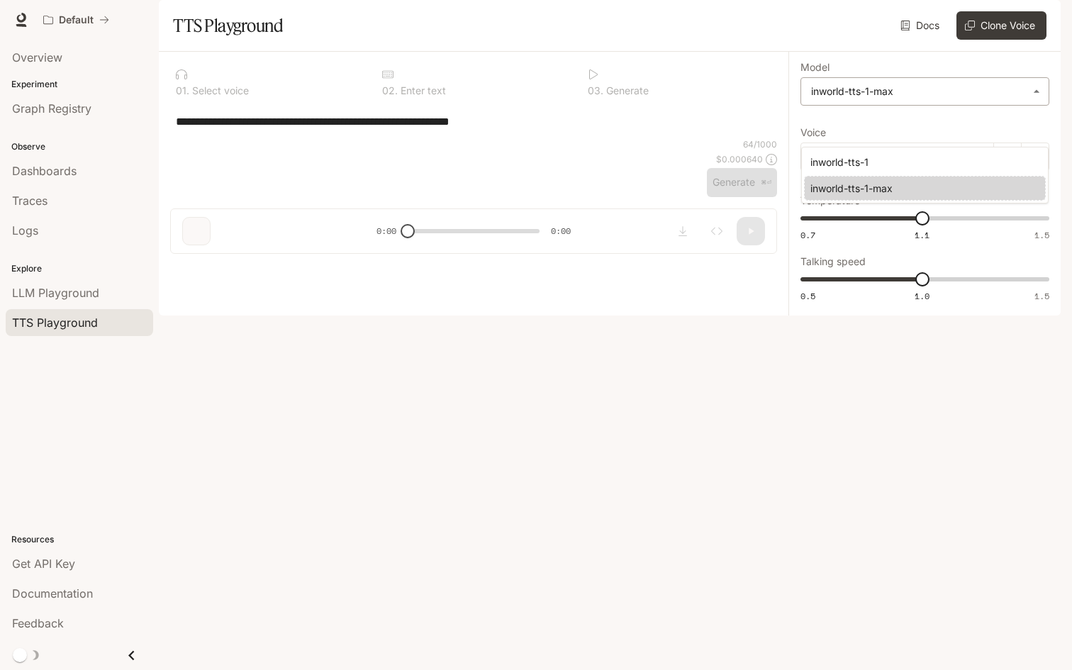
click at [855, 133] on body "**********" at bounding box center [536, 335] width 1072 height 670
click at [777, 145] on div at bounding box center [536, 335] width 1072 height 670
type input "**********"
click at [827, 171] on div "Select a voice" at bounding box center [898, 157] width 194 height 28
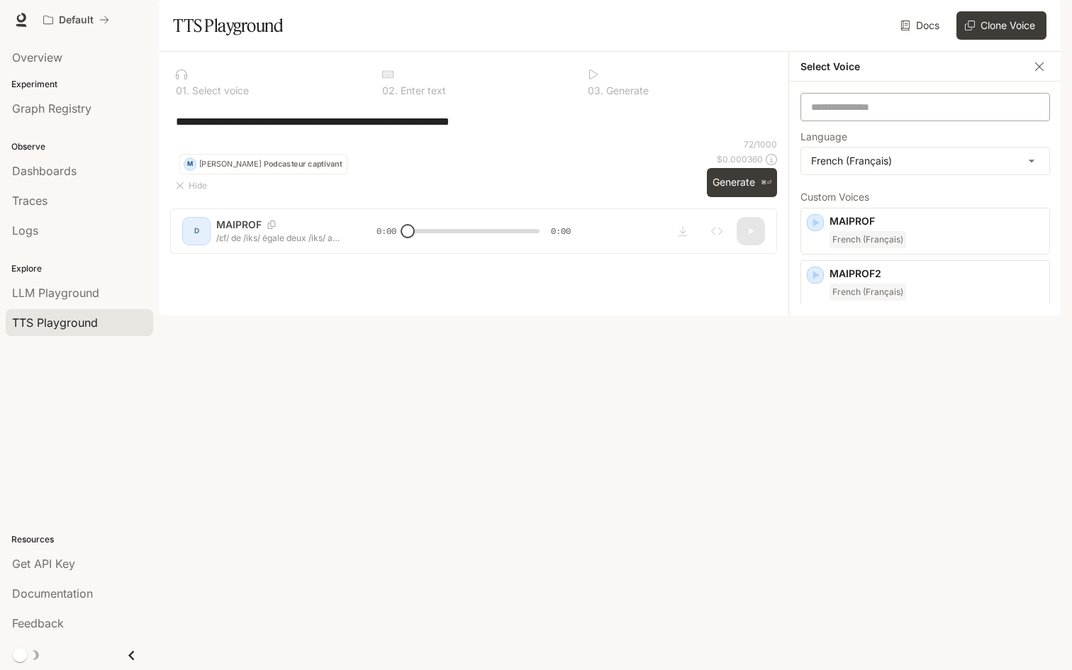
click at [848, 121] on div "​" at bounding box center [926, 107] width 250 height 28
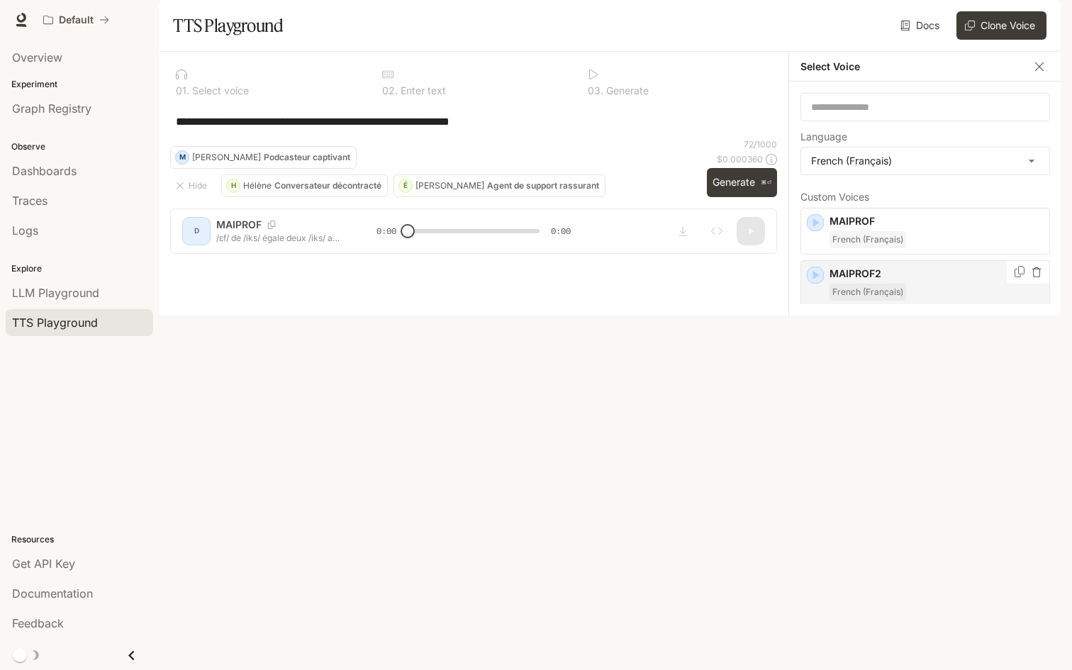
click at [894, 281] on p "MAIPROF2" at bounding box center [937, 274] width 214 height 14
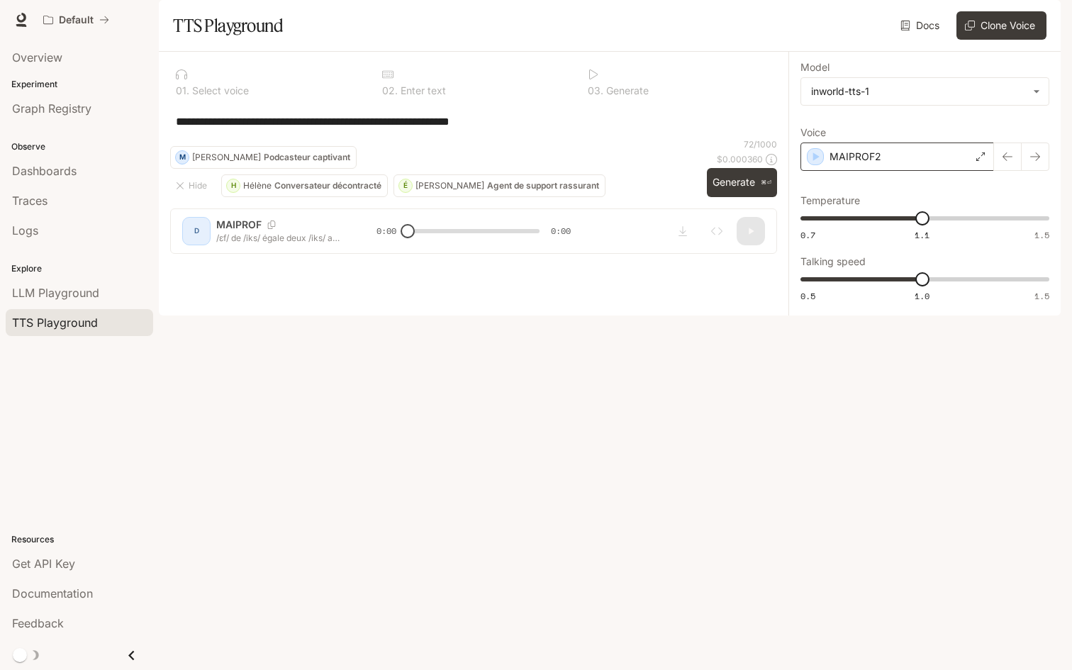
click at [925, 171] on div "MAIPROF2" at bounding box center [898, 157] width 194 height 28
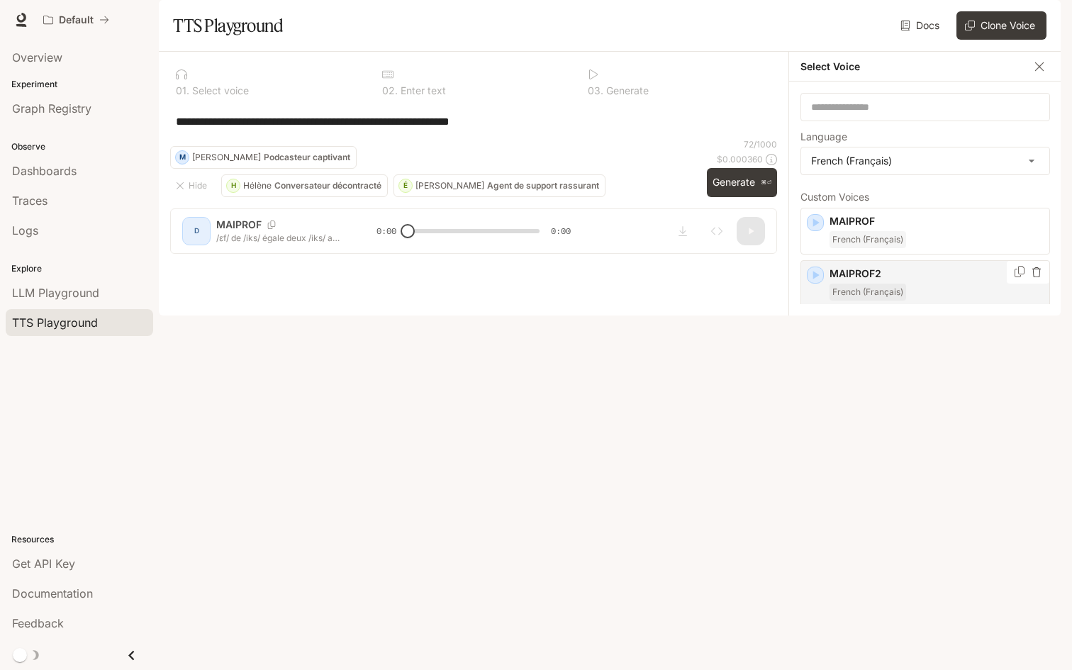
click at [1041, 277] on icon "button" at bounding box center [1037, 272] width 10 height 10
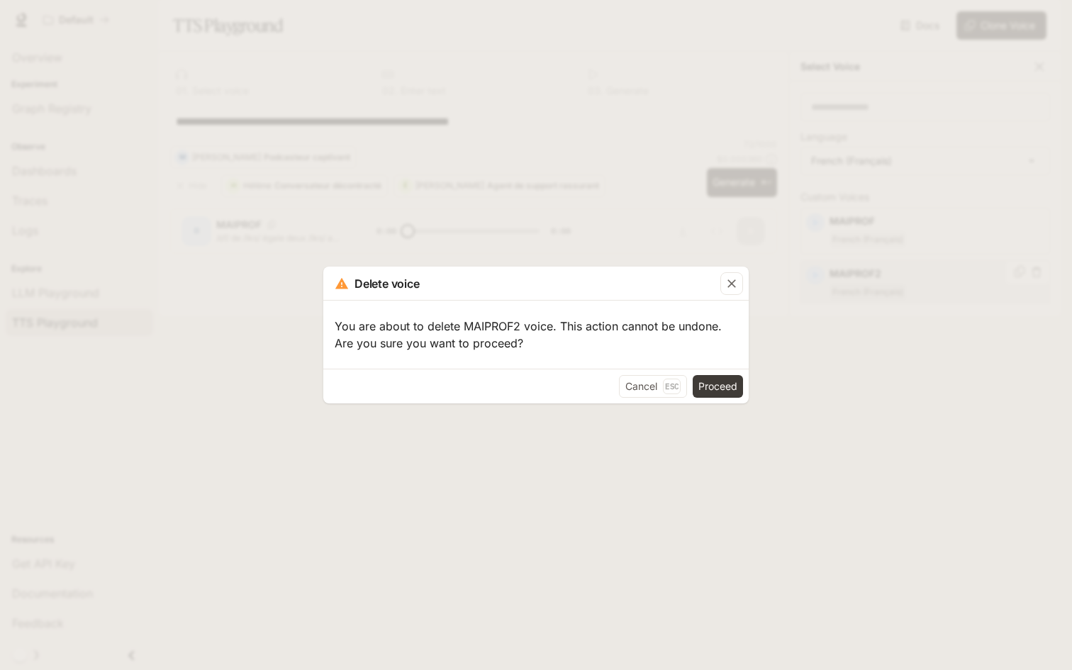
click at [1041, 315] on div "Delete voice You are about to delete MAIPROF2 voice. This action cannot be undo…" at bounding box center [536, 335] width 1072 height 670
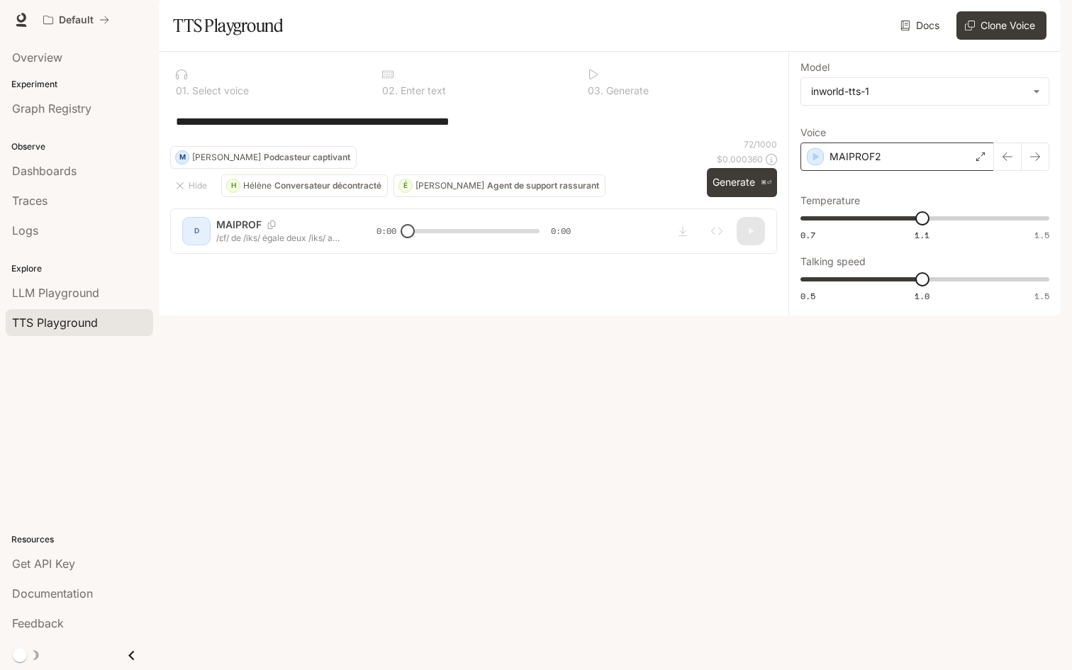
click at [884, 171] on div "MAIPROF2" at bounding box center [898, 157] width 194 height 28
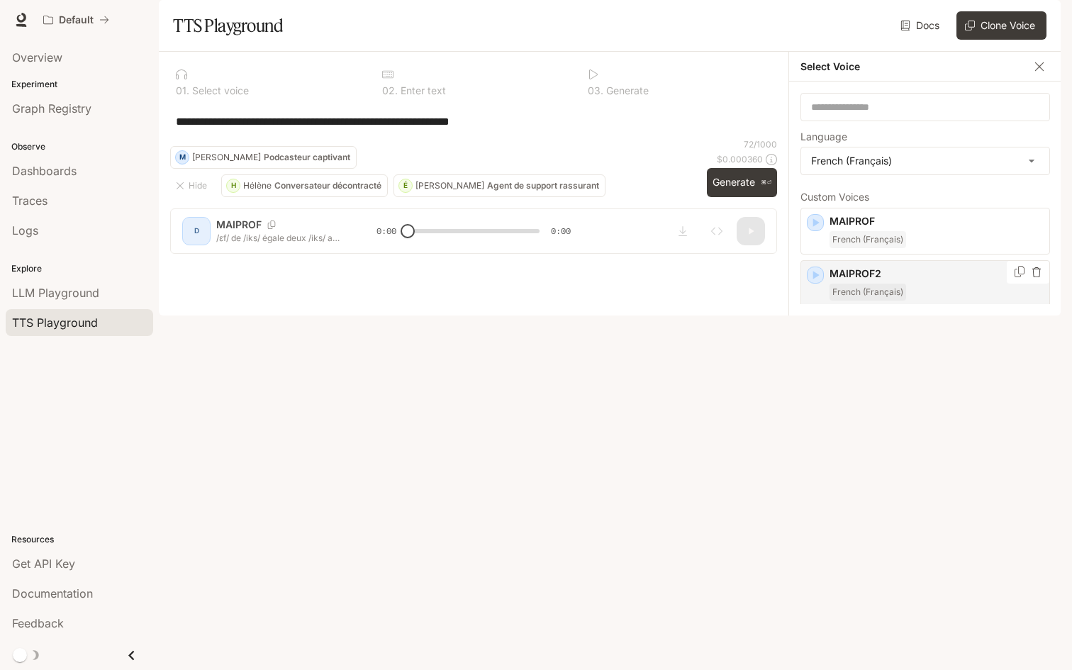
click at [1020, 277] on icon "Copy Voice ID" at bounding box center [1020, 271] width 14 height 11
click at [730, 138] on div "**********" at bounding box center [473, 121] width 607 height 34
